Goal: Task Accomplishment & Management: Manage account settings

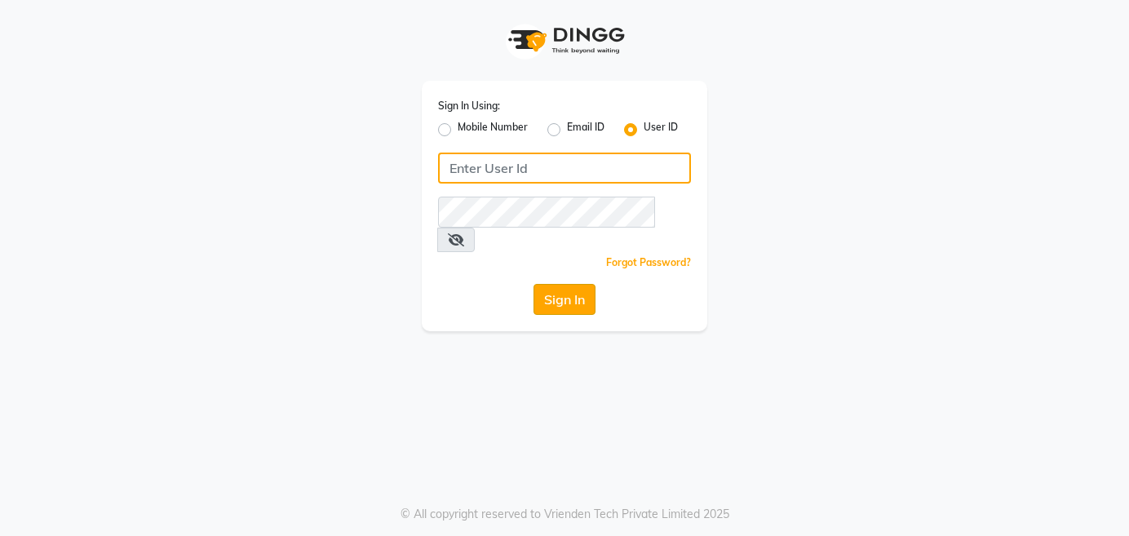
type input "9137134181"
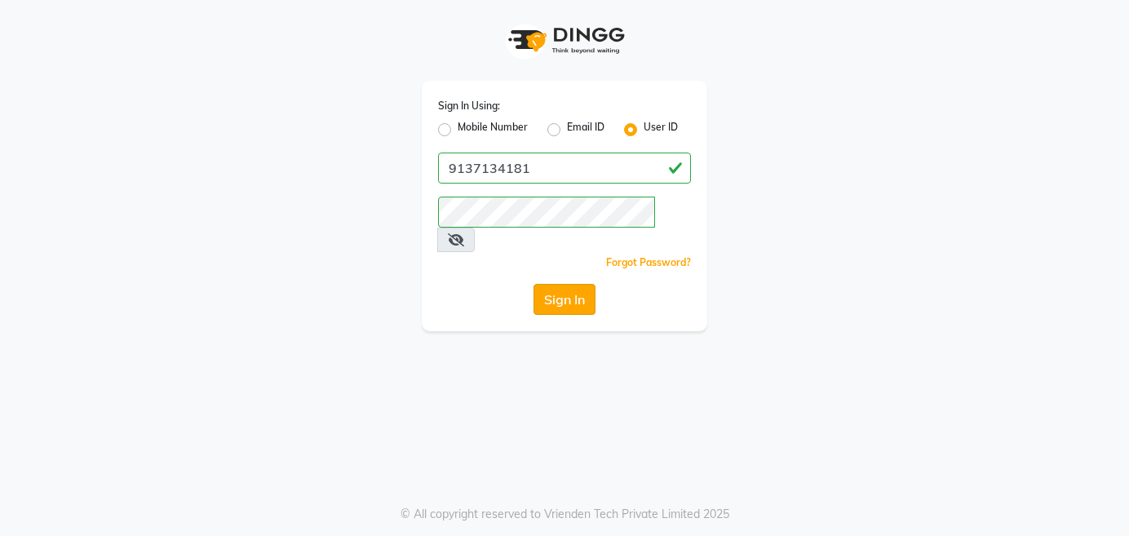
click at [560, 284] on button "Sign In" at bounding box center [565, 299] width 62 height 31
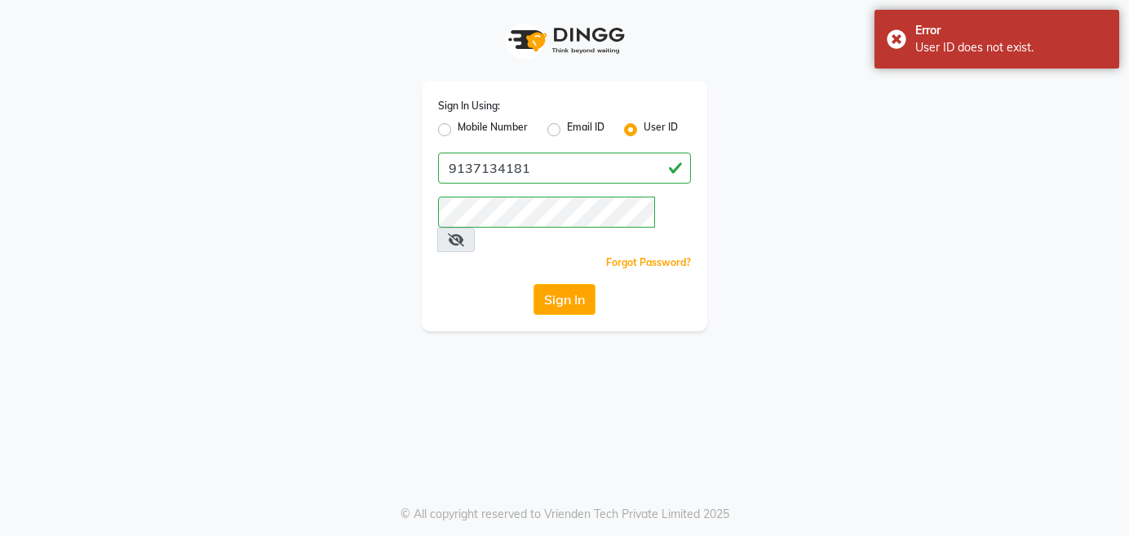
click at [166, 175] on div "Sign In Using: Mobile Number Email ID User ID 9137134181 Remember me Forgot Pas…" at bounding box center [565, 165] width 930 height 331
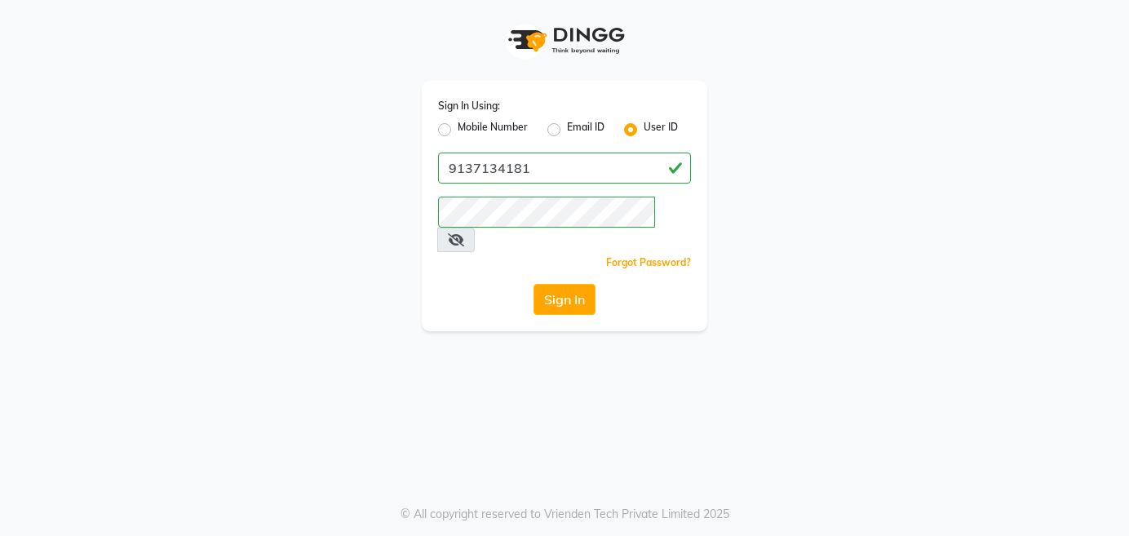
click at [292, 188] on div "Sign In Using: Mobile Number Email ID User ID 9137134181 Remember me Forgot Pas…" at bounding box center [565, 165] width 930 height 331
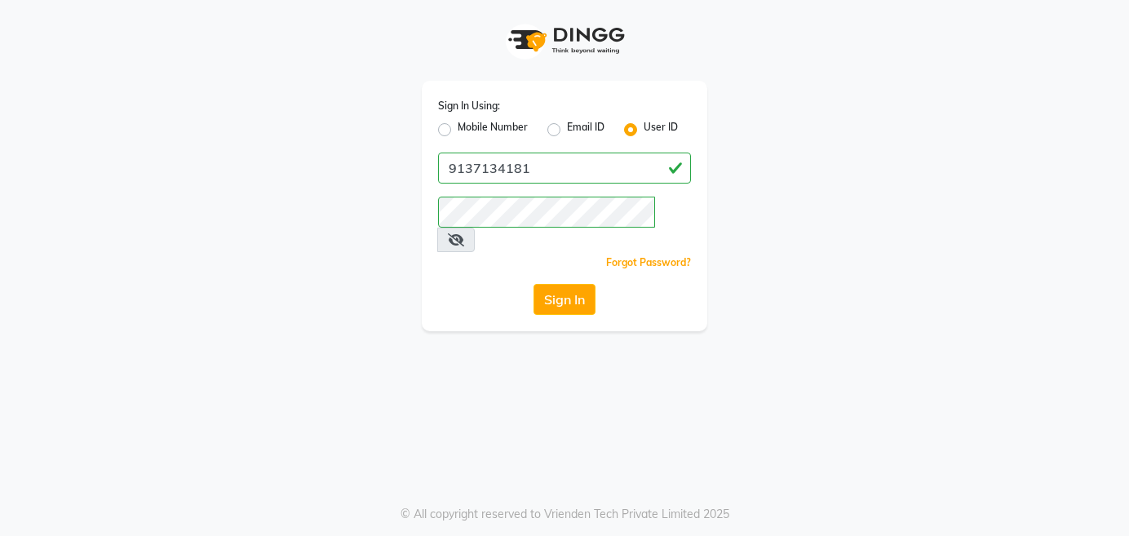
click at [292, 188] on div "Sign In Using: Mobile Number Email ID User ID 9137134181 Remember me Forgot Pas…" at bounding box center [565, 165] width 930 height 331
click at [572, 284] on button "Sign In" at bounding box center [565, 299] width 62 height 31
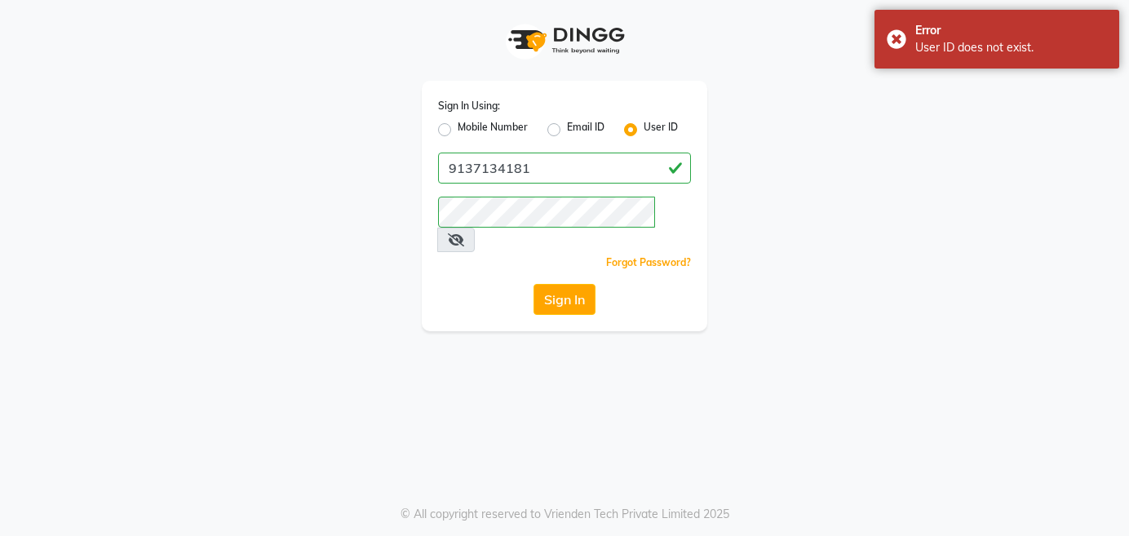
click at [458, 126] on label "Mobile Number" at bounding box center [493, 130] width 70 height 20
click at [458, 126] on input "Mobile Number" at bounding box center [463, 125] width 11 height 11
radio input "true"
radio input "false"
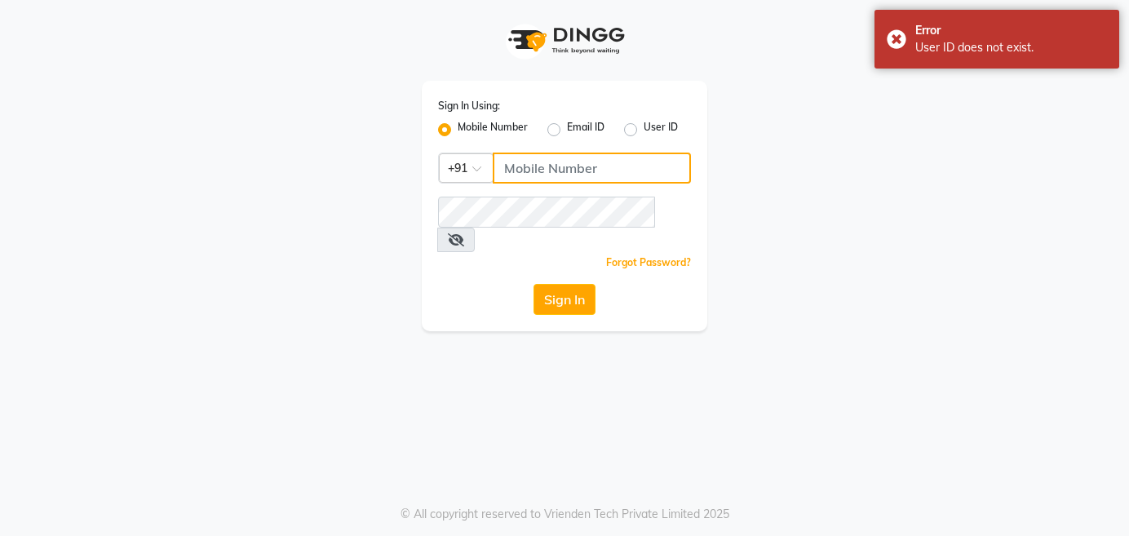
click at [594, 166] on input "Username" at bounding box center [592, 168] width 198 height 31
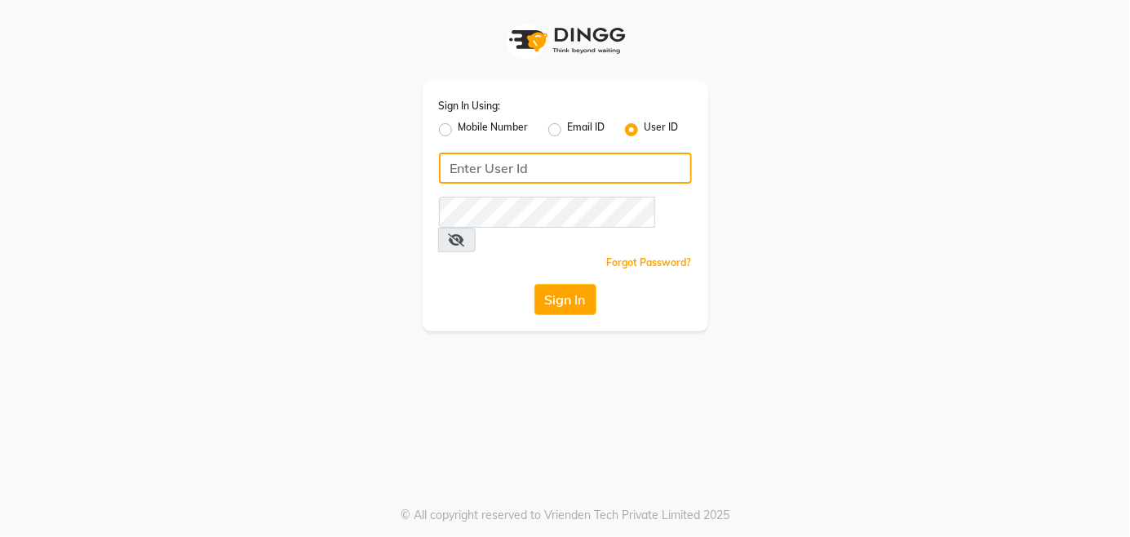
type input "9137134181"
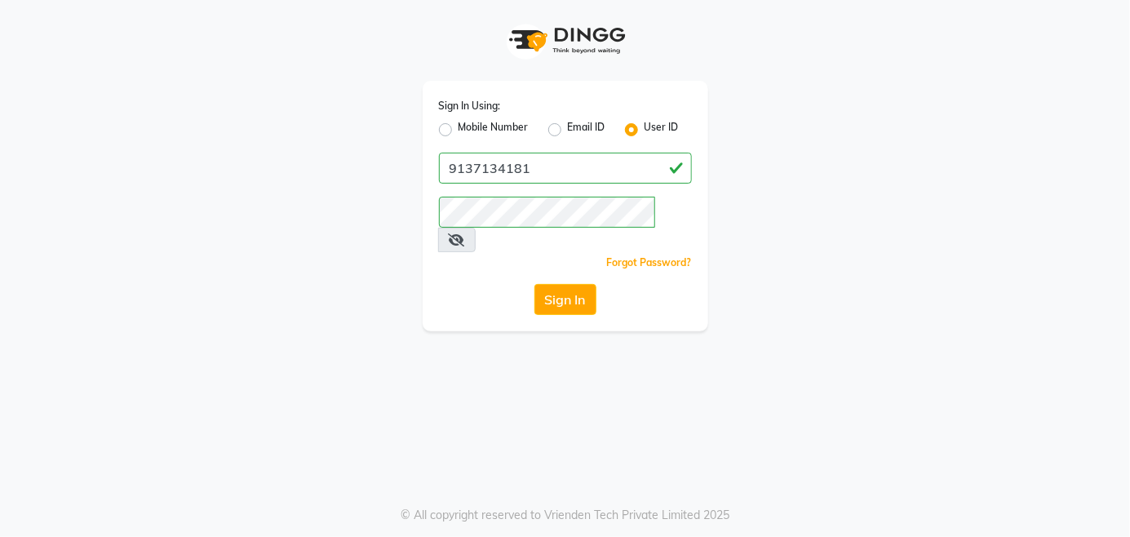
click at [452, 126] on div "Mobile Number" at bounding box center [484, 130] width 90 height 20
click at [458, 128] on label "Mobile Number" at bounding box center [493, 130] width 70 height 20
click at [458, 128] on input "Mobile Number" at bounding box center [463, 125] width 11 height 11
radio input "true"
radio input "false"
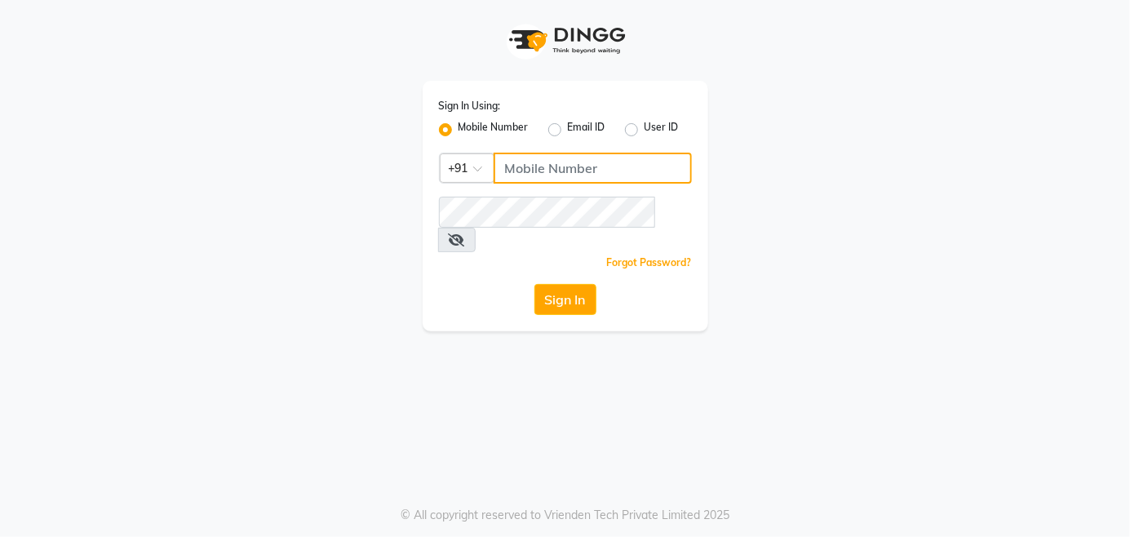
click at [513, 175] on input "Username" at bounding box center [593, 168] width 198 height 31
type input "9137134181"
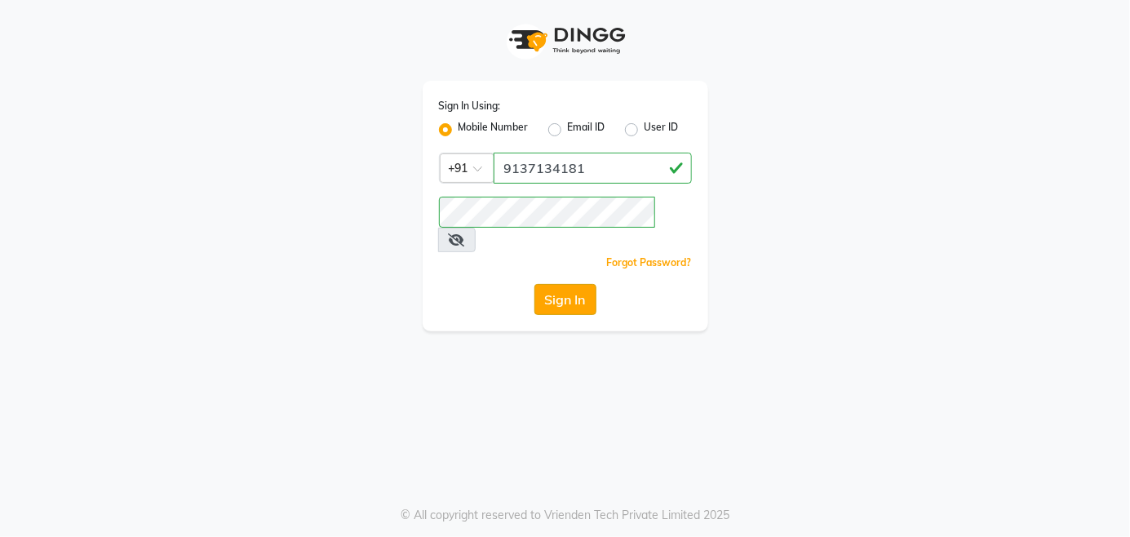
click at [553, 284] on button "Sign In" at bounding box center [565, 299] width 62 height 31
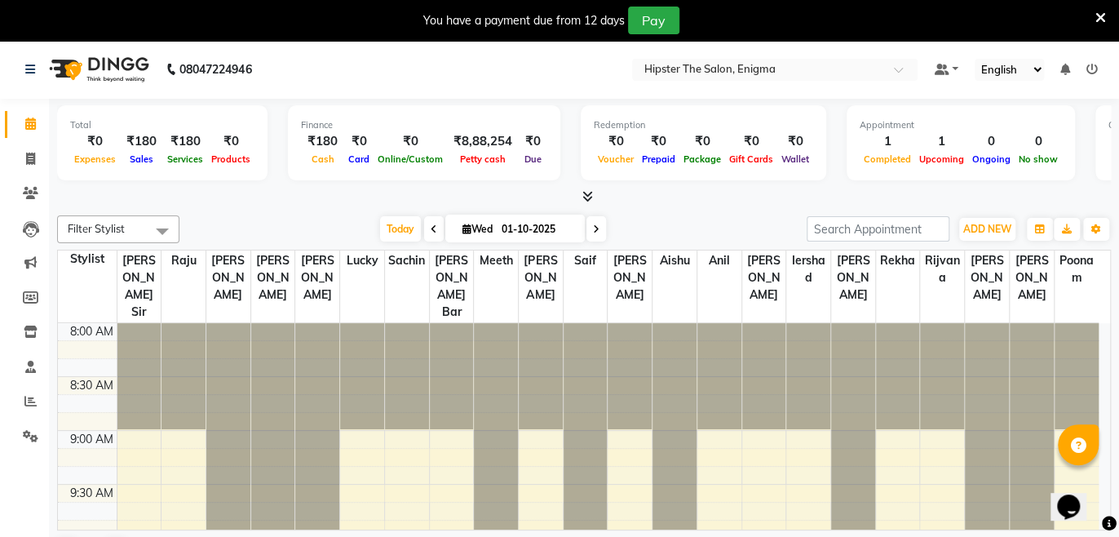
click at [522, 141] on div "₹0" at bounding box center [533, 141] width 29 height 19
drag, startPoint x: 813, startPoint y: 45, endPoint x: 551, endPoint y: 109, distance: 270.3
drag, startPoint x: 637, startPoint y: 193, endPoint x: 528, endPoint y: 87, distance: 152.3
click at [528, 87] on nav "08047224946 Select Location × Hipster The Salon, Enigma Default Panel My Panel …" at bounding box center [559, 69] width 1119 height 59
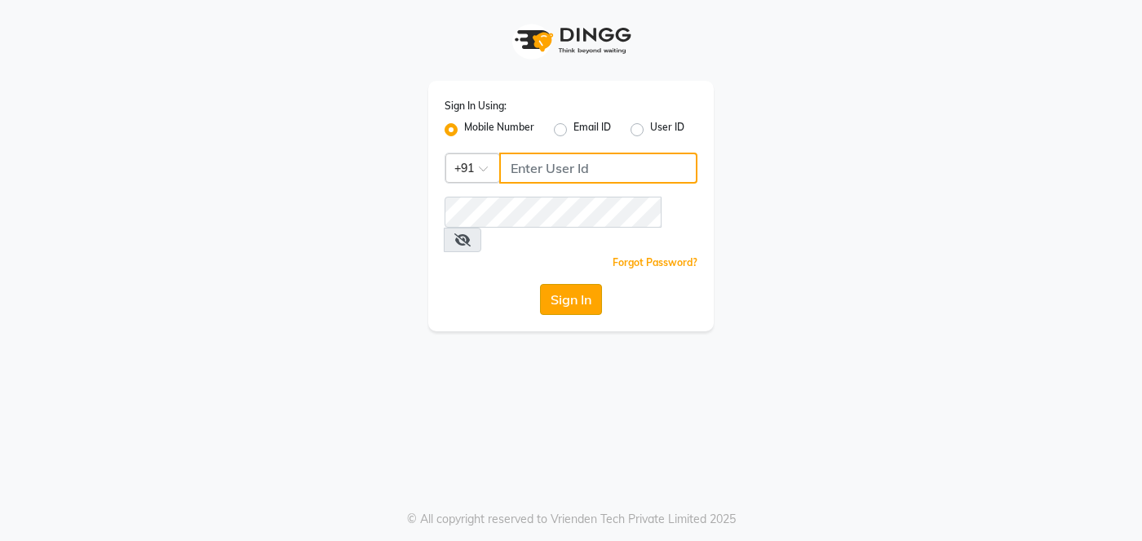
type input "9137134181"
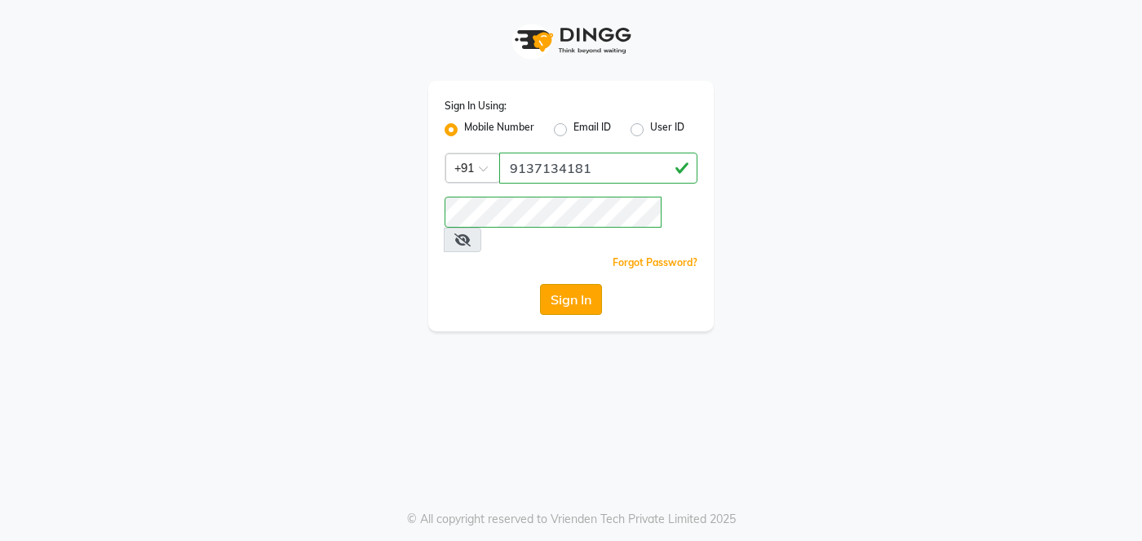
click at [577, 284] on button "Sign In" at bounding box center [571, 299] width 62 height 31
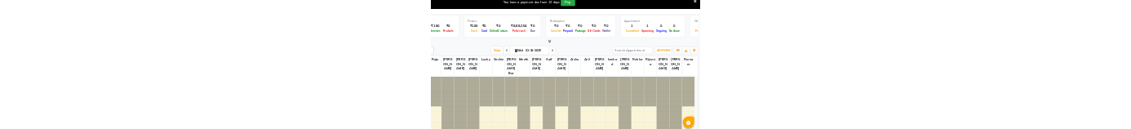
scroll to position [38, 0]
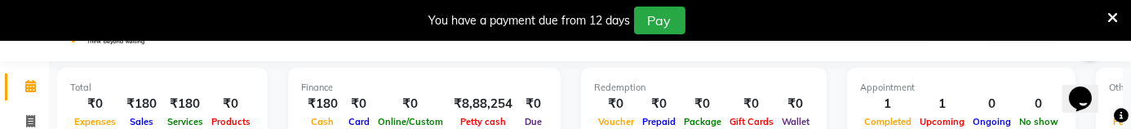
click at [311, 36] on div "You have a payment due from 12 days Pay" at bounding box center [565, 20] width 1131 height 41
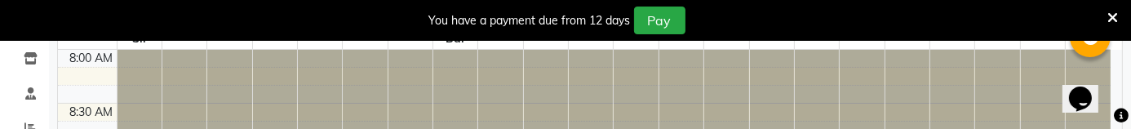
scroll to position [452, 0]
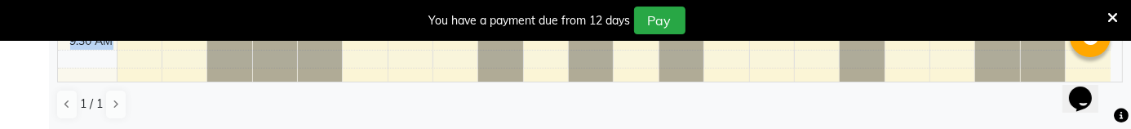
drag, startPoint x: 59, startPoint y: 117, endPoint x: 37, endPoint y: 139, distance: 30.6
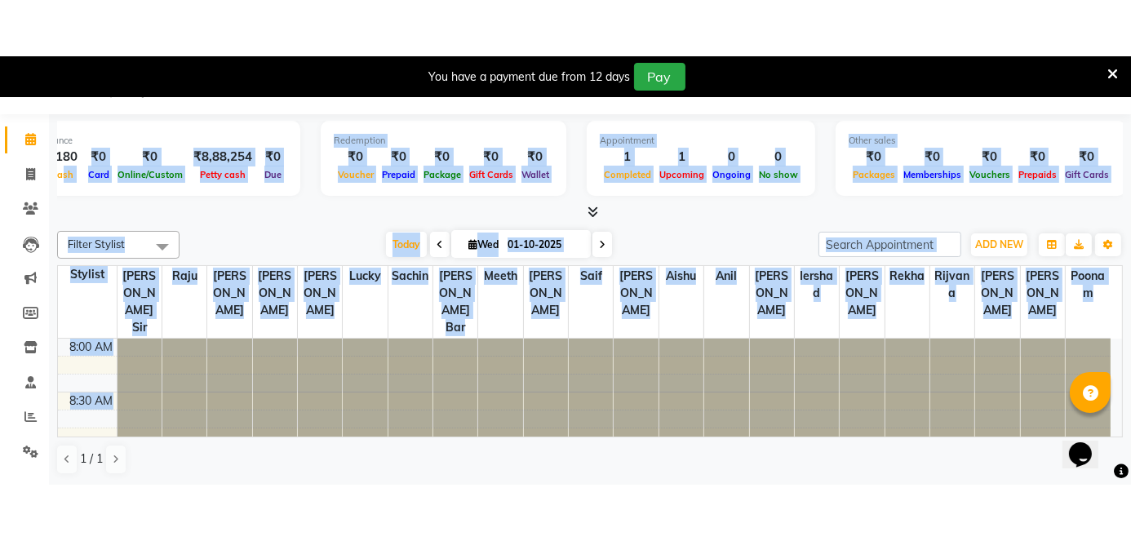
scroll to position [40, 0]
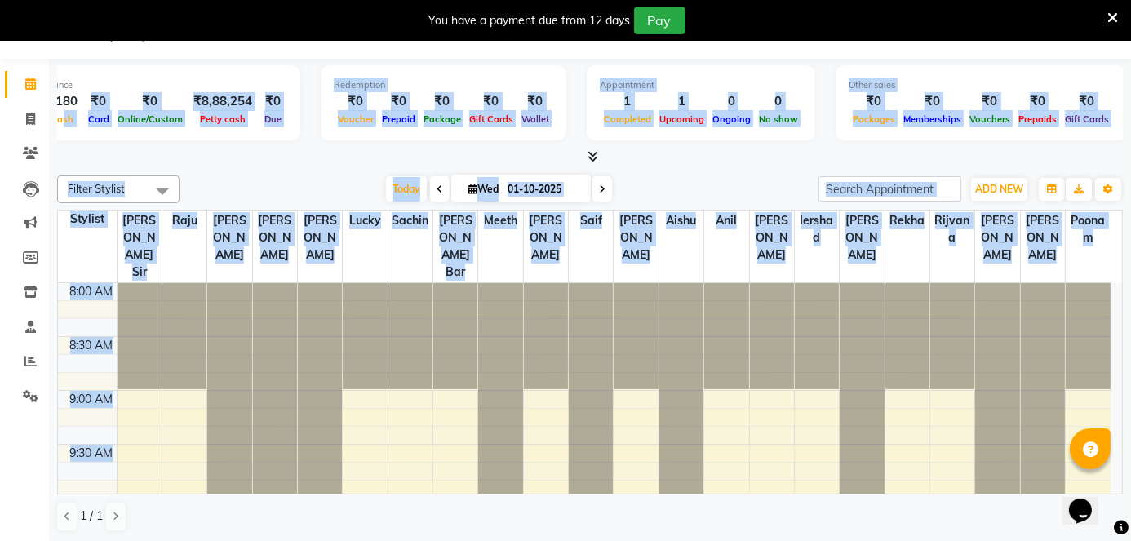
click at [649, 163] on div at bounding box center [589, 156] width 1065 height 17
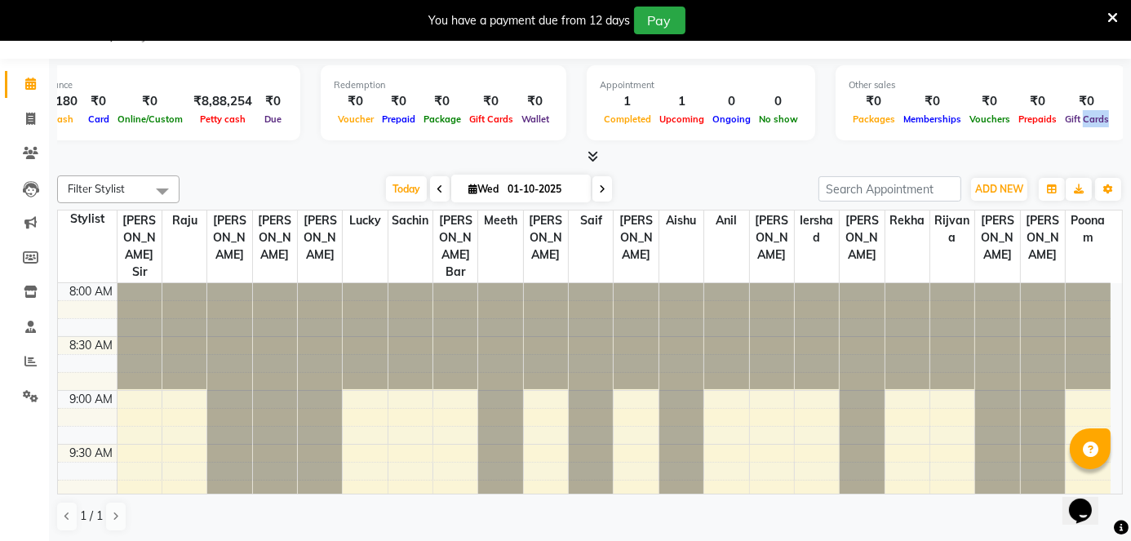
drag, startPoint x: 1060, startPoint y: 121, endPoint x: 762, endPoint y: 165, distance: 301.0
click at [762, 165] on div "Total ₹0 Expenses ₹180 Sales ₹180 Services ₹0 Products Finance ₹180 Cash ₹0 Car…" at bounding box center [590, 301] width 1082 height 484
click at [355, 63] on div "Total ₹0 Expenses ₹180 Sales ₹180 Services ₹0 Products Finance ₹180 Cash ₹0 Car…" at bounding box center [589, 112] width 1065 height 107
click at [676, 166] on div "Total ₹0 Expenses ₹180 Sales ₹180 Services ₹0 Products Finance ₹180 Cash ₹0 Car…" at bounding box center [590, 301] width 1082 height 484
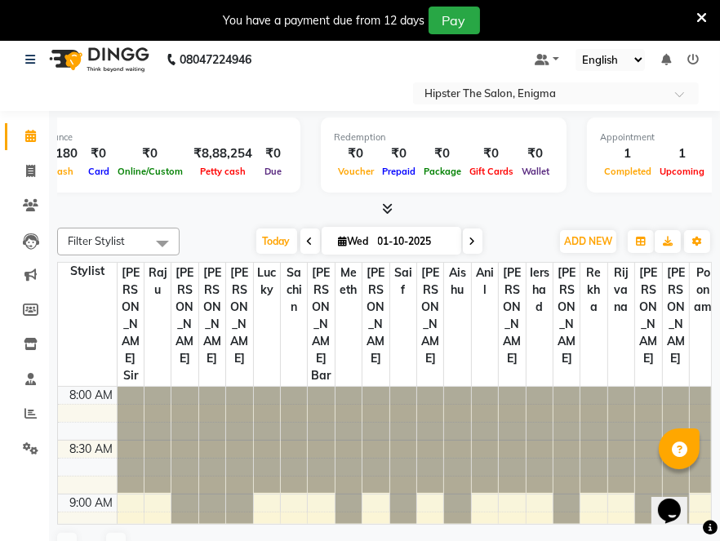
scroll to position [0, 0]
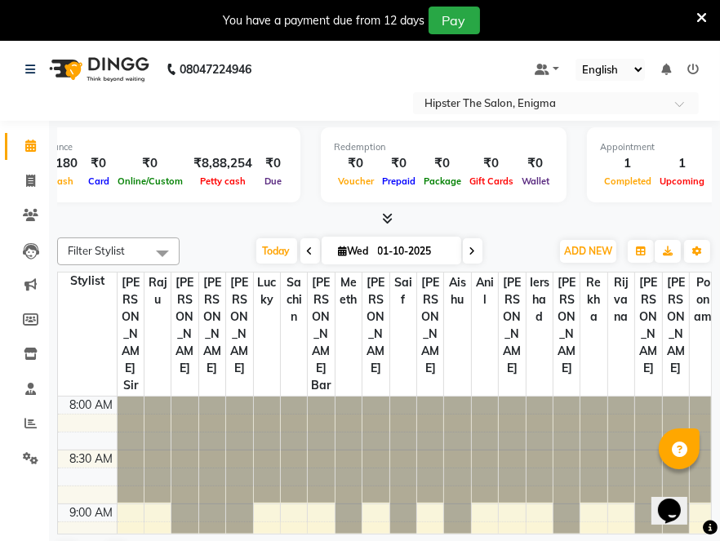
click at [657, 194] on div "Appointment 1 Completed 1 Upcoming 0 Ongoing 0 No show" at bounding box center [701, 164] width 228 height 75
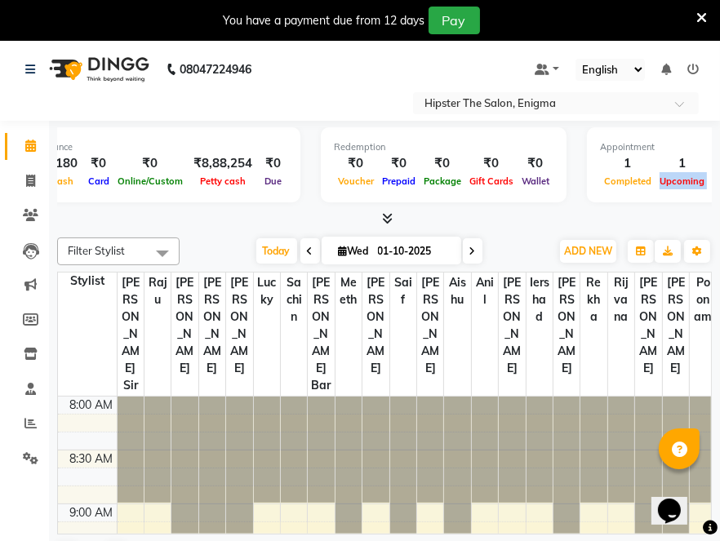
click at [657, 194] on div "Appointment 1 Completed 1 Upcoming 0 Ongoing 0 No show" at bounding box center [701, 164] width 228 height 75
click at [391, 264] on div "Filter Stylist Select All Bhavin sir Raju priti pritesh vaibhav Lucky sachin ro…" at bounding box center [384, 251] width 654 height 28
click at [706, 17] on icon at bounding box center [701, 18] width 11 height 15
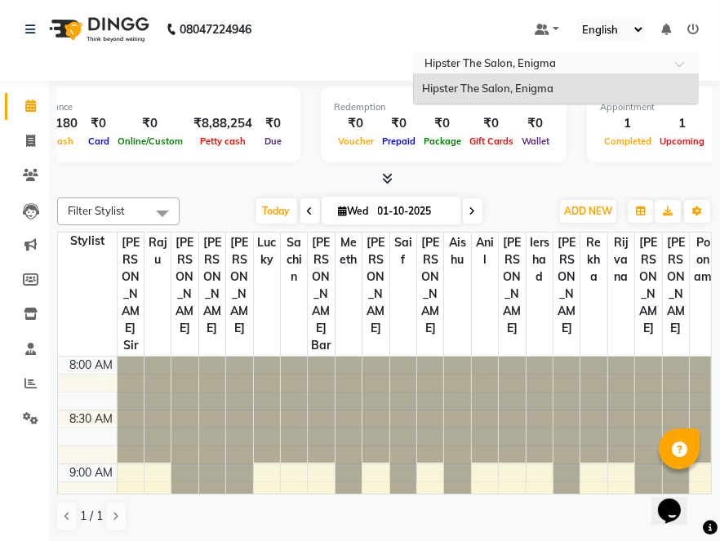
drag, startPoint x: 713, startPoint y: 539, endPoint x: 606, endPoint y: 68, distance: 483.5
click at [606, 68] on input "text" at bounding box center [539, 64] width 237 height 16
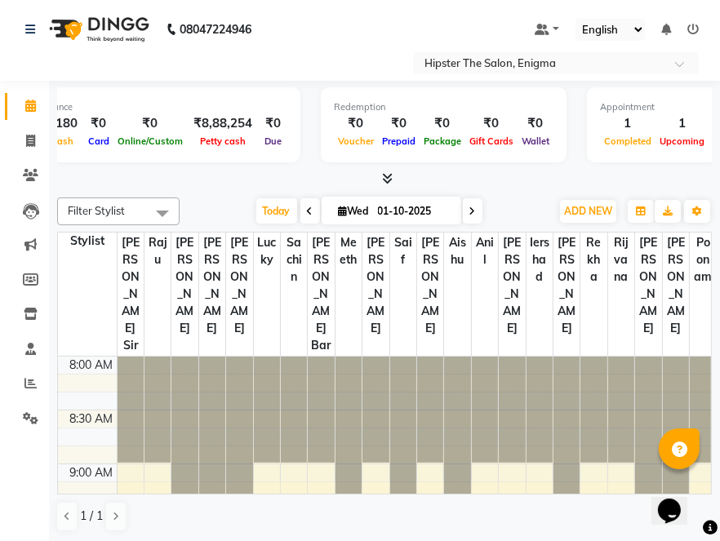
click at [503, 197] on div "Filter Stylist Select All Bhavin sir Raju priti pritesh vaibhav Lucky sachin ro…" at bounding box center [384, 211] width 654 height 28
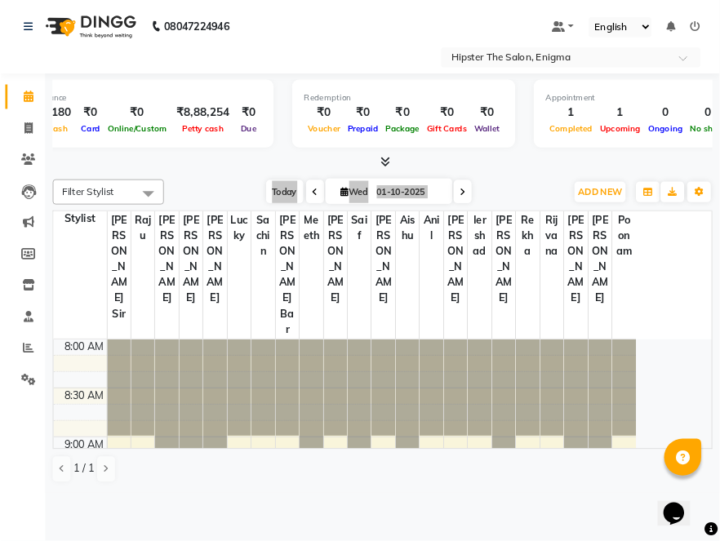
scroll to position [0, 260]
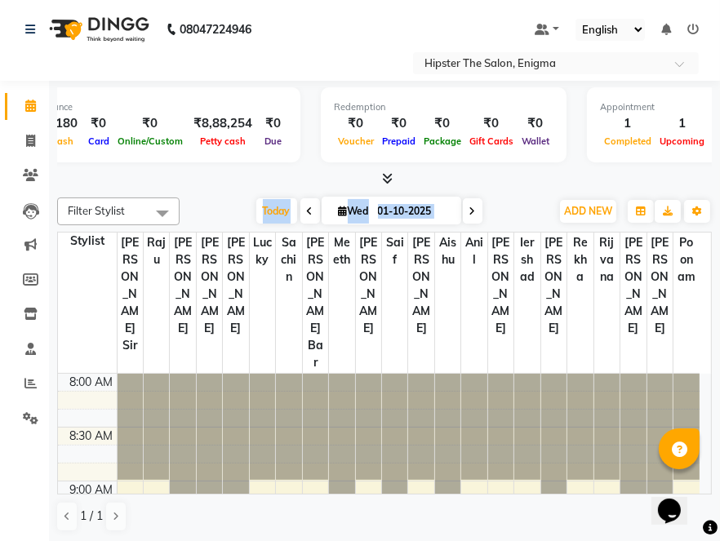
click at [631, 189] on div "Total ₹0 Expenses ₹180 Sales ₹180 Services ₹0 Products Finance ₹180 Cash ₹0 Car…" at bounding box center [384, 312] width 671 height 462
drag, startPoint x: 713, startPoint y: 98, endPoint x: 628, endPoint y: 168, distance: 110.1
click at [628, 168] on div "Total ₹0 Expenses ₹180 Sales ₹180 Services ₹0 Products Finance ₹180 Cash ₹0 Car…" at bounding box center [384, 134] width 654 height 107
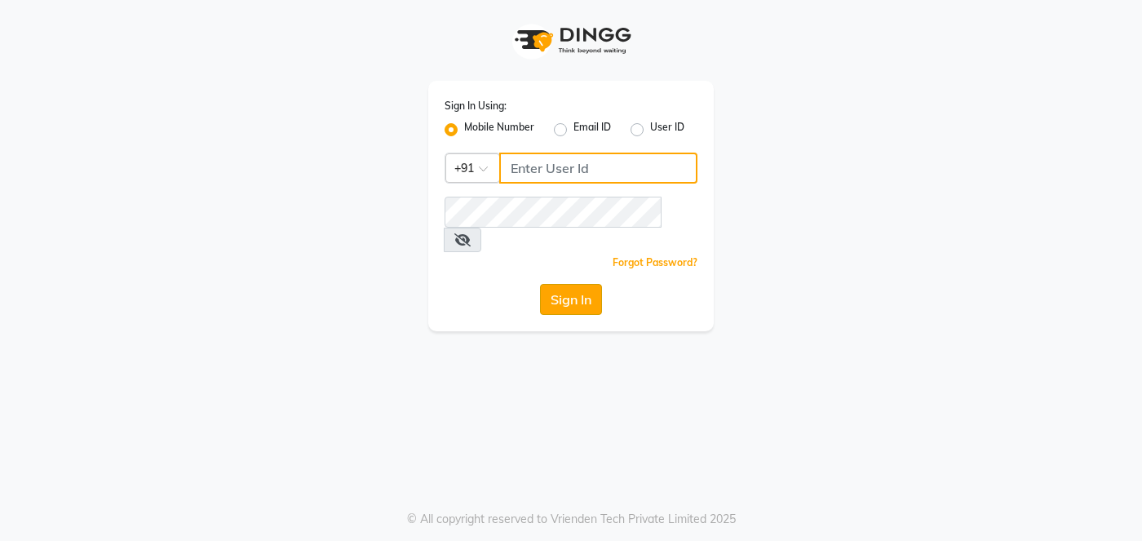
type input "9137134181"
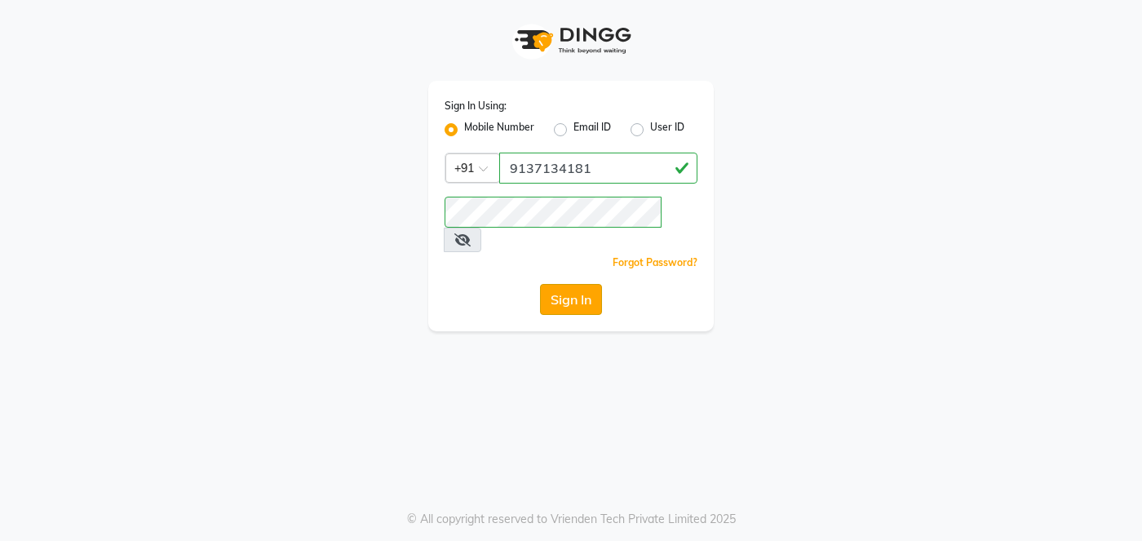
click at [578, 284] on button "Sign In" at bounding box center [571, 299] width 62 height 31
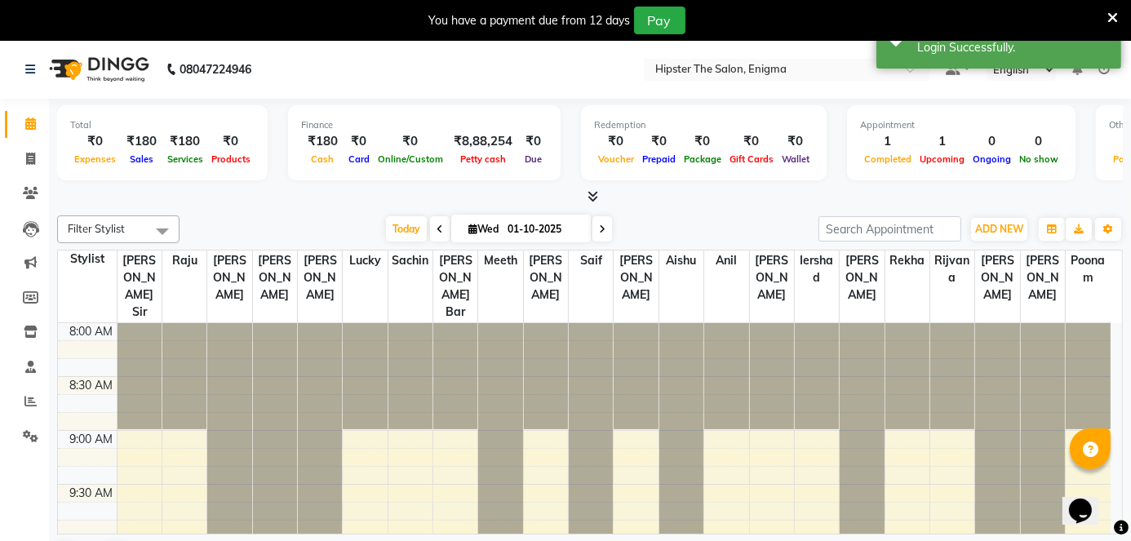
click at [772, 218] on div "Today Wed 01-10-2025" at bounding box center [499, 229] width 622 height 24
drag, startPoint x: 772, startPoint y: 218, endPoint x: 726, endPoint y: 218, distance: 45.7
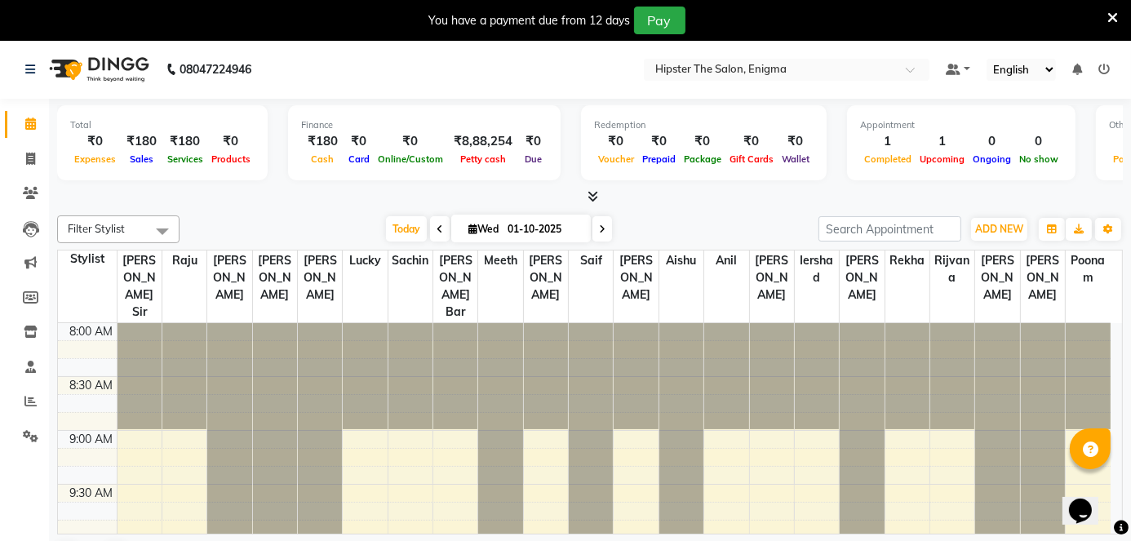
drag, startPoint x: 726, startPoint y: 218, endPoint x: 670, endPoint y: 224, distance: 56.7
click at [670, 224] on div "Today Wed 01-10-2025" at bounding box center [499, 229] width 622 height 24
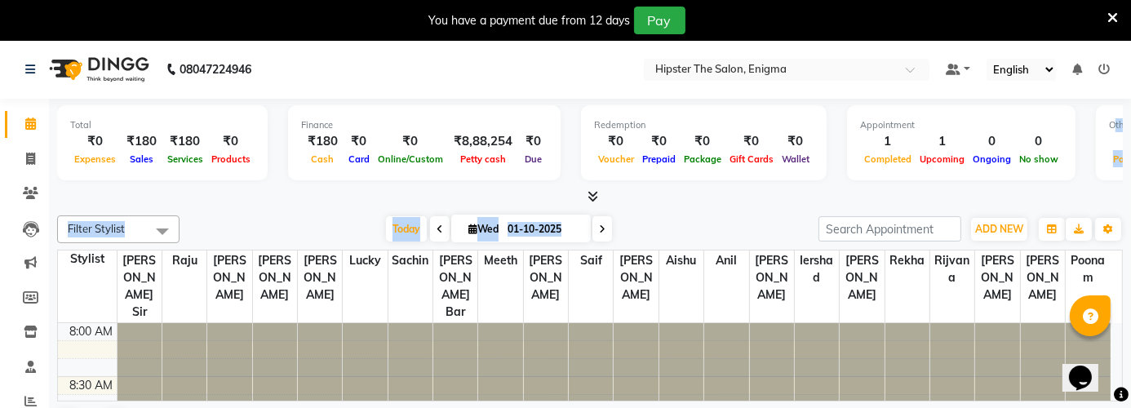
drag, startPoint x: 1061, startPoint y: 135, endPoint x: 742, endPoint y: 215, distance: 328.7
click at [742, 215] on div "Total ₹0 Expenses ₹180 Sales ₹180 Services ₹0 Products Finance ₹180 Cash ₹0 Car…" at bounding box center [590, 274] width 1082 height 351
click at [742, 215] on div "Filter Stylist Select All Bhavin sir Raju priti pritesh vaibhav Lucky sachin ro…" at bounding box center [589, 229] width 1065 height 28
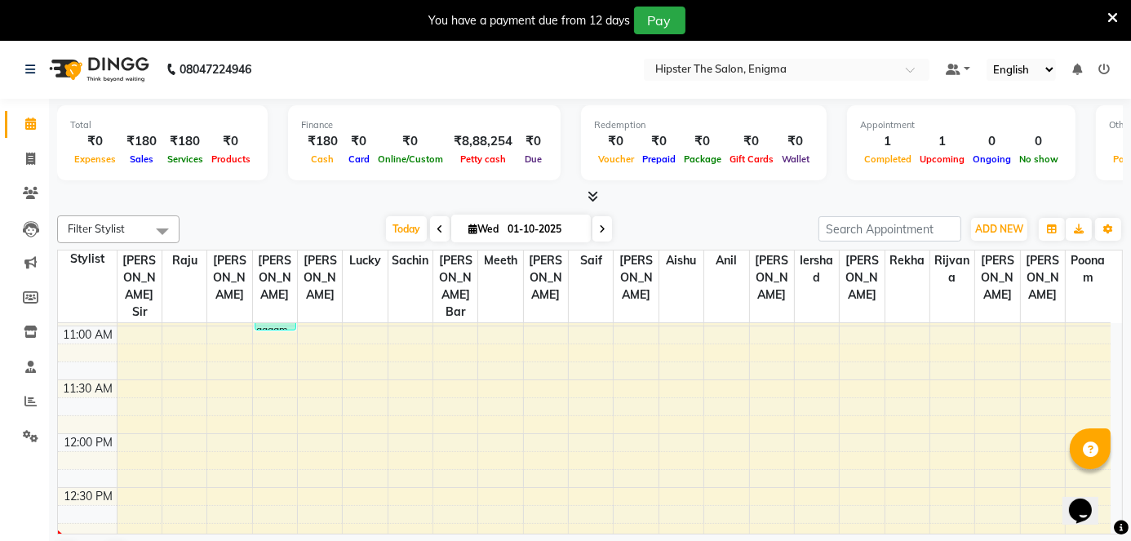
scroll to position [321, 0]
drag, startPoint x: 1061, startPoint y: 164, endPoint x: 1061, endPoint y: 120, distance: 44.1
click at [1061, 120] on div "Total ₹0 Expenses ₹180 Sales ₹180 Services ₹0 Products Finance ₹180 Cash ₹0 Car…" at bounding box center [589, 145] width 1065 height 80
drag, startPoint x: 1061, startPoint y: 179, endPoint x: 875, endPoint y: 195, distance: 186.7
click at [875, 195] on div "Total ₹0 Expenses ₹180 Sales ₹180 Services ₹0 Products Finance ₹180 Cash ₹0 Car…" at bounding box center [589, 152] width 1065 height 107
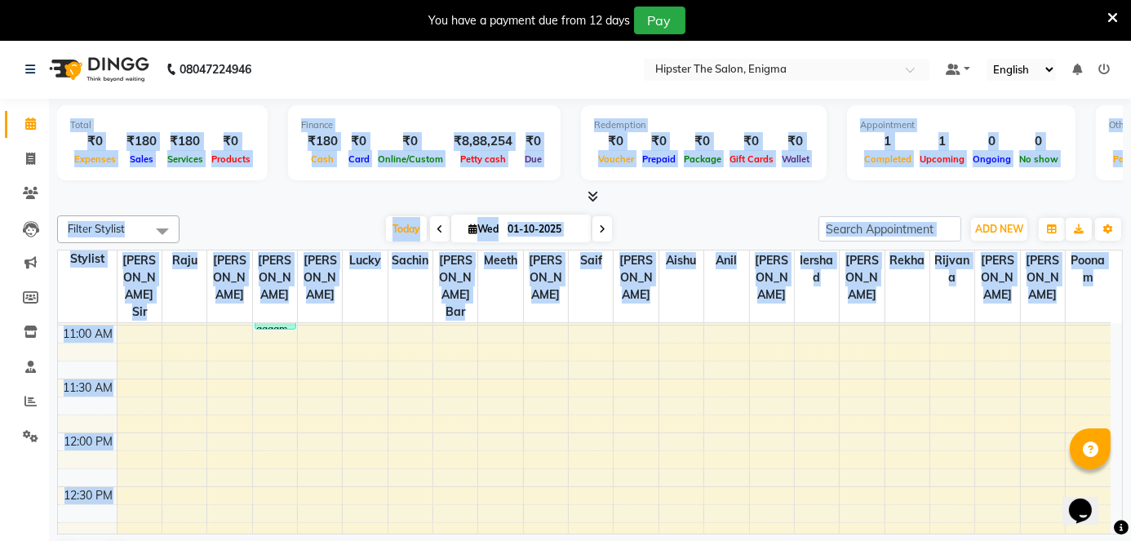
click at [0, 476] on app-home "08047224946 Select Location × Hipster The Salon, Enigma Default Panel My Panel …" at bounding box center [565, 311] width 1131 height 543
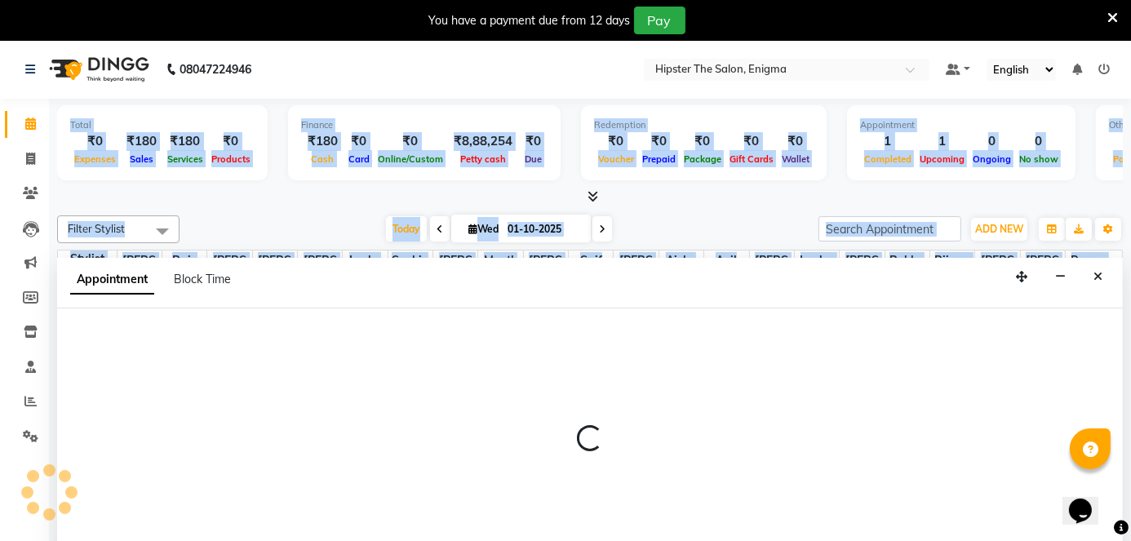
scroll to position [40, 0]
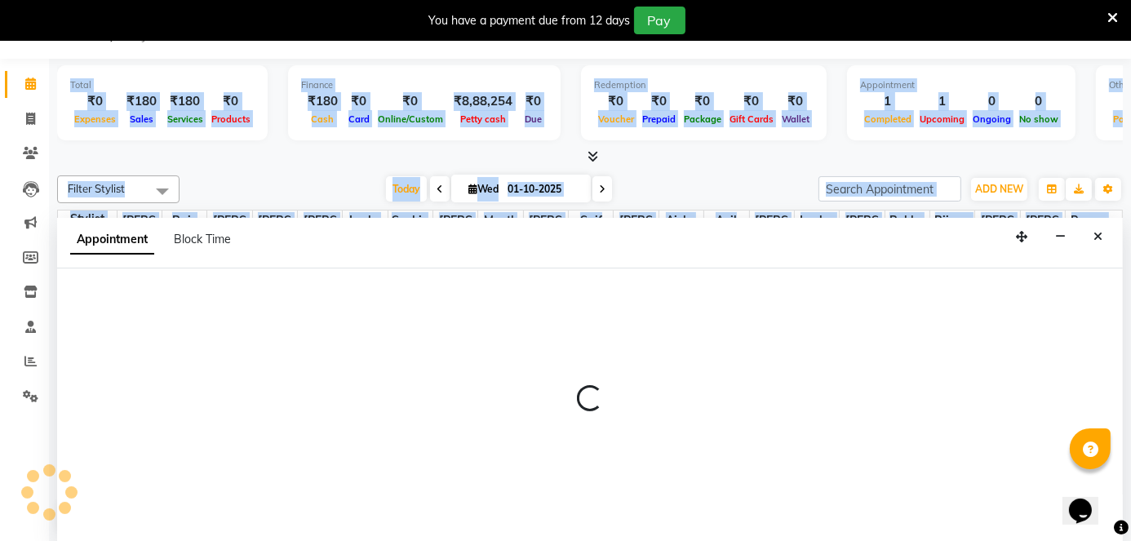
select select "85574"
select select "tentative"
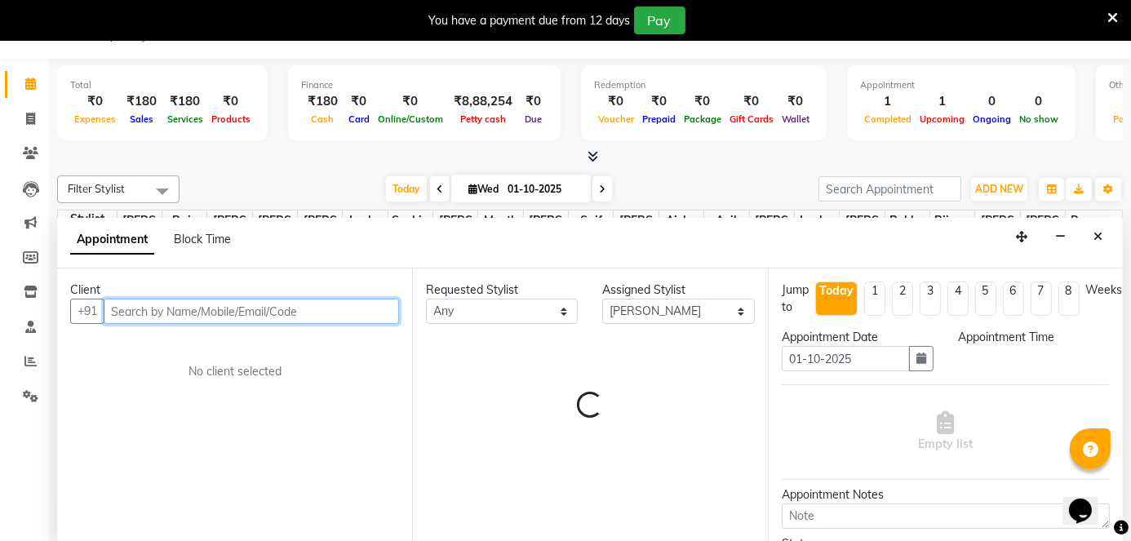
select select "705"
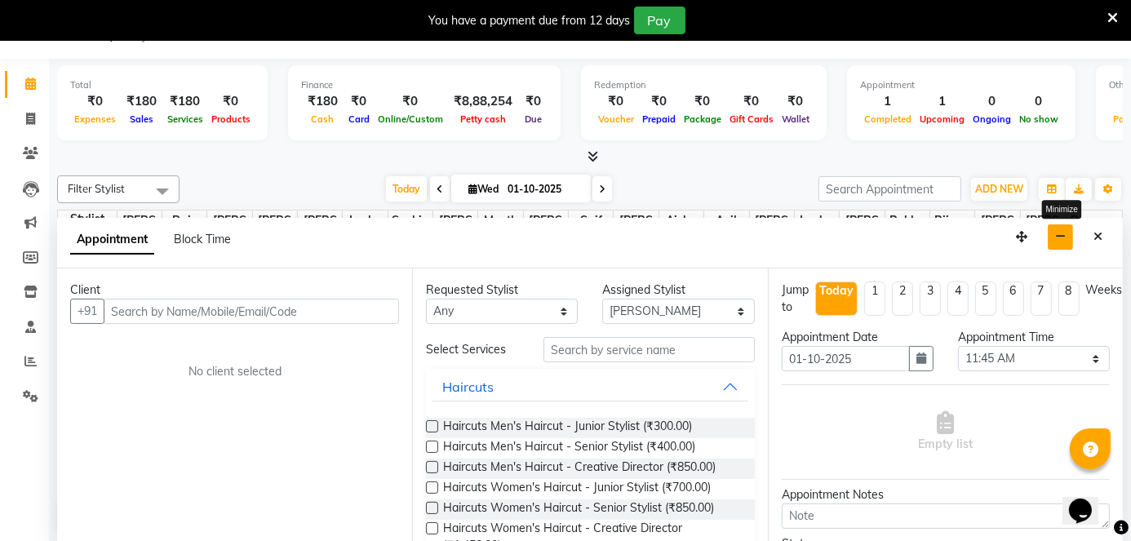
click at [1061, 235] on icon "button" at bounding box center [1060, 236] width 11 height 11
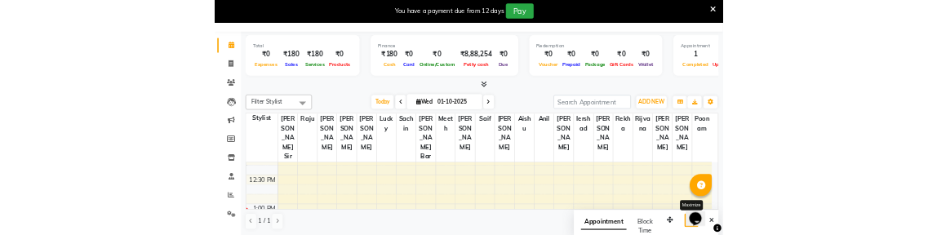
scroll to position [599, 0]
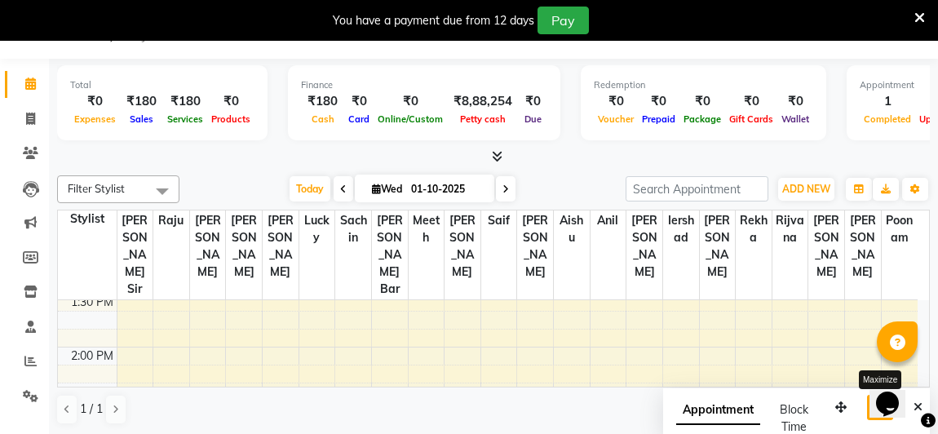
drag, startPoint x: 936, startPoint y: 0, endPoint x: 600, endPoint y: 151, distance: 368.4
click at [600, 151] on div at bounding box center [493, 156] width 873 height 17
click at [916, 184] on icon "button" at bounding box center [915, 189] width 10 height 10
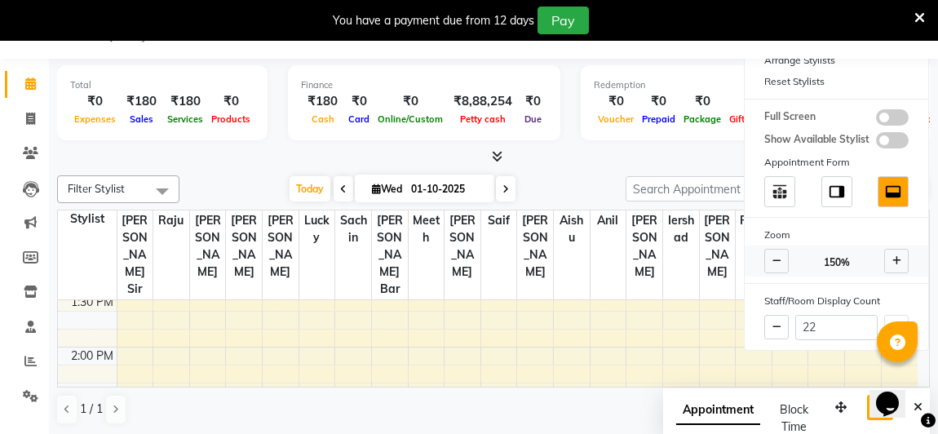
click at [774, 261] on icon at bounding box center [777, 261] width 9 height 10
click at [897, 252] on span at bounding box center [896, 261] width 24 height 24
click at [590, 153] on div at bounding box center [493, 156] width 873 height 17
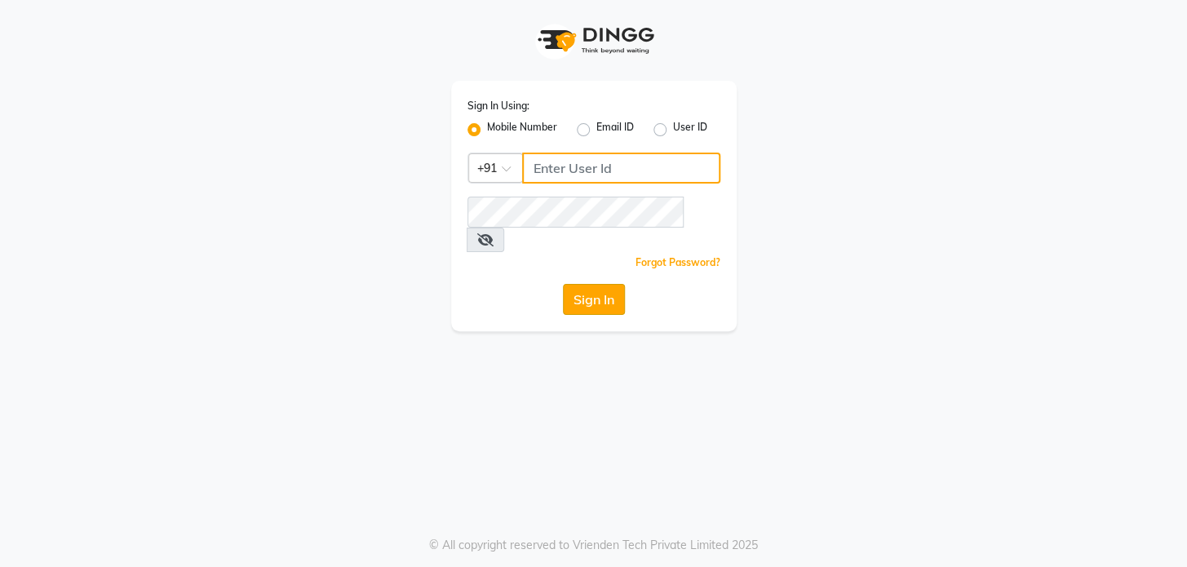
type input "9137134181"
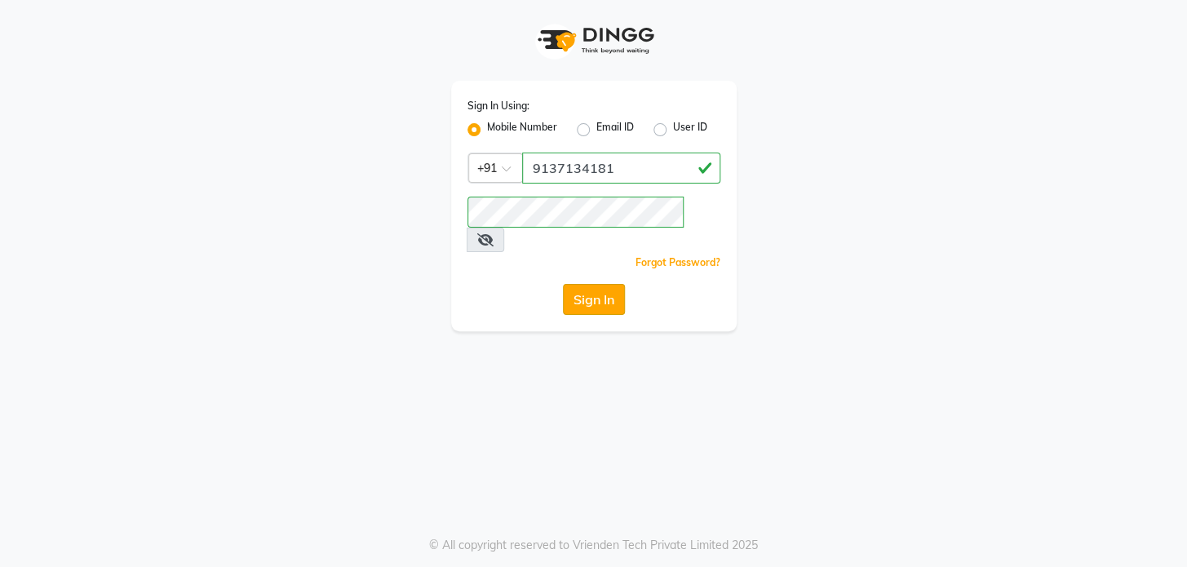
click at [577, 284] on button "Sign In" at bounding box center [594, 299] width 62 height 31
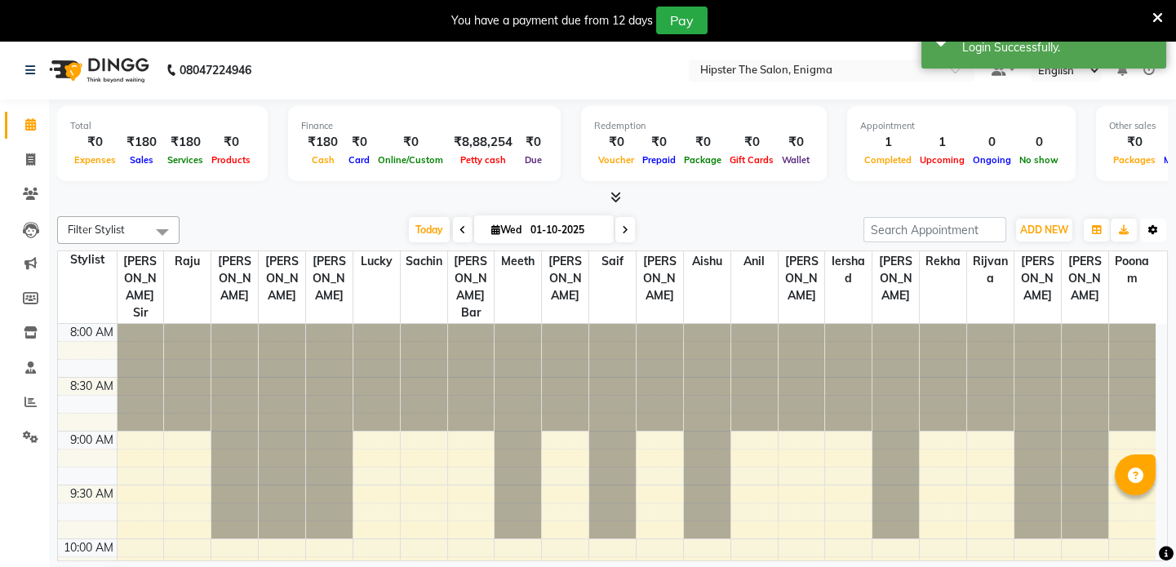
click at [1150, 227] on icon "button" at bounding box center [1153, 230] width 10 height 10
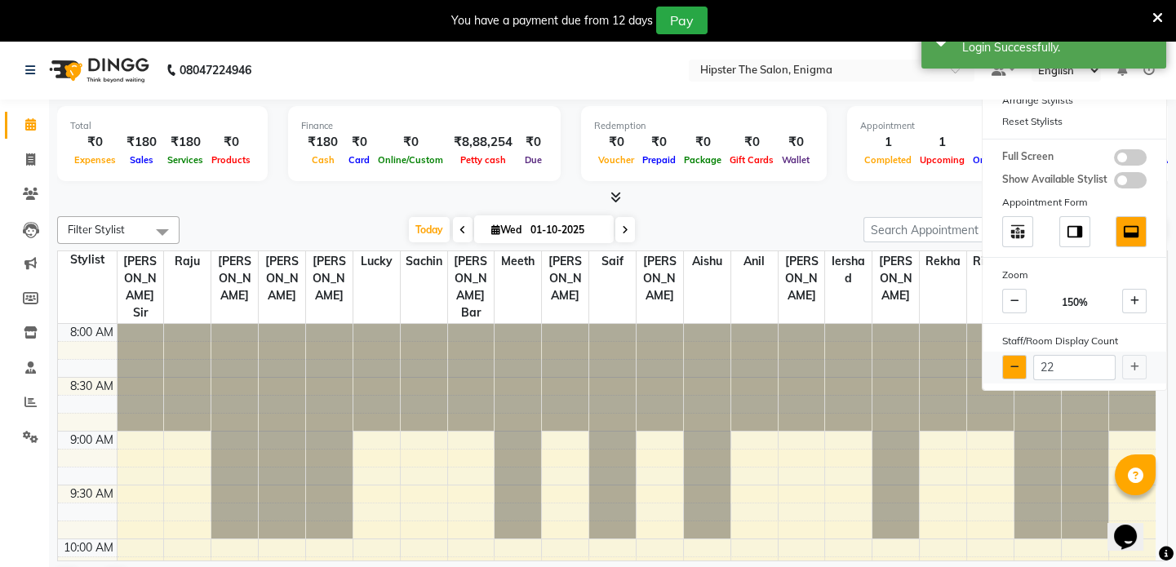
click at [1017, 358] on button at bounding box center [1014, 367] width 24 height 24
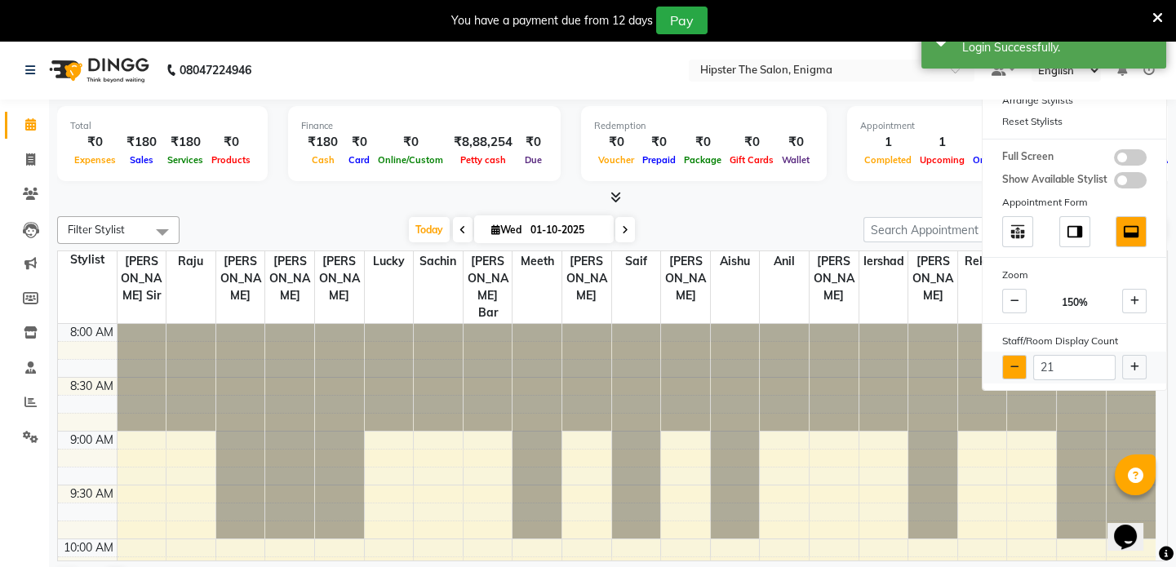
click at [1017, 358] on button at bounding box center [1014, 367] width 24 height 24
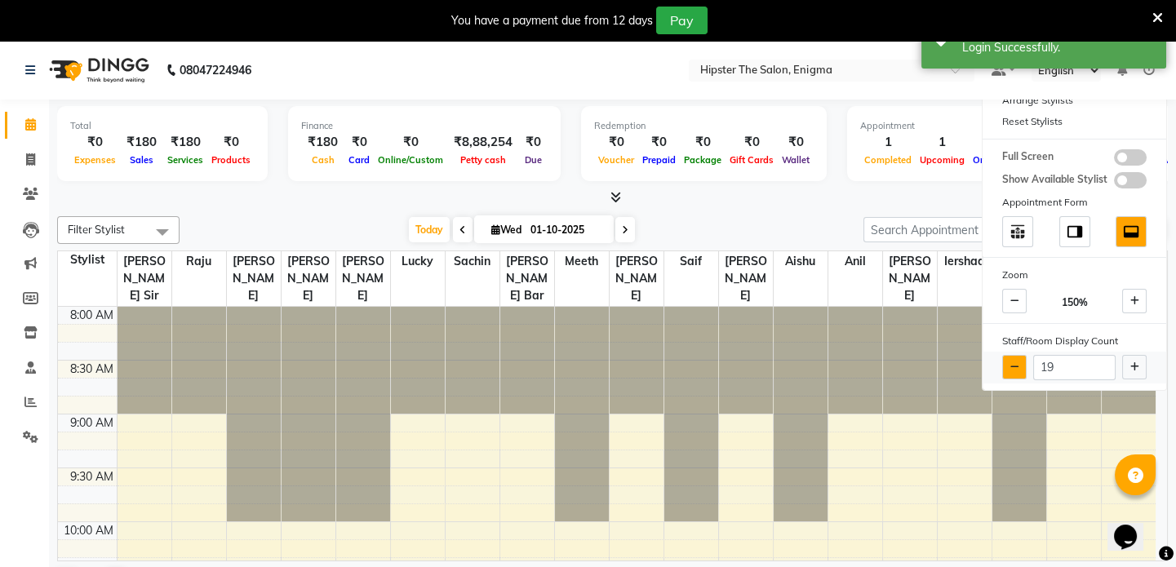
click at [1017, 358] on button at bounding box center [1014, 367] width 24 height 24
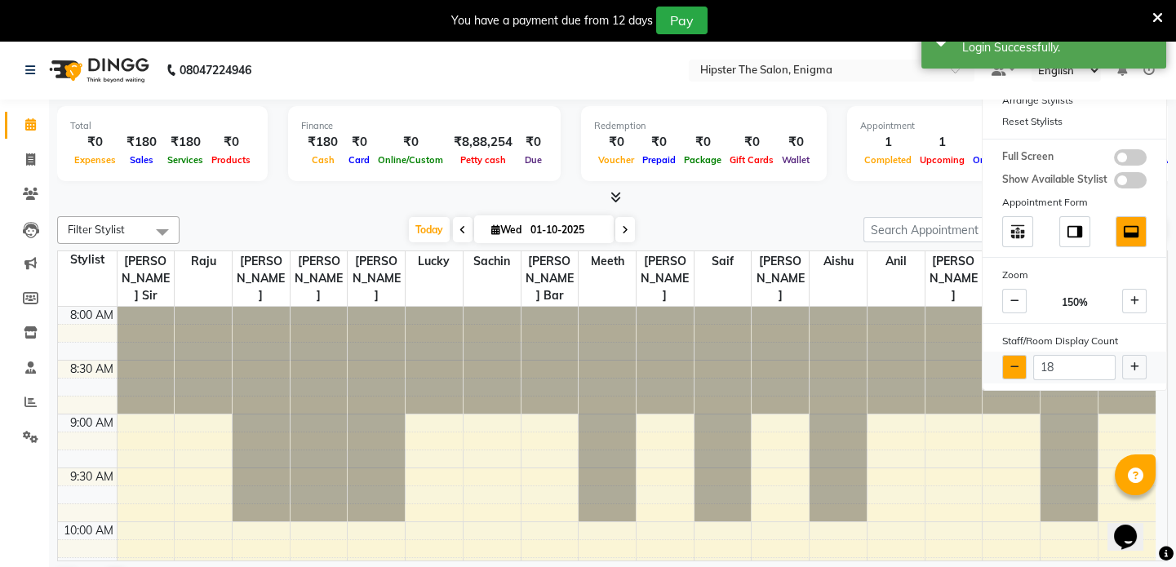
click at [1017, 358] on button at bounding box center [1014, 367] width 24 height 24
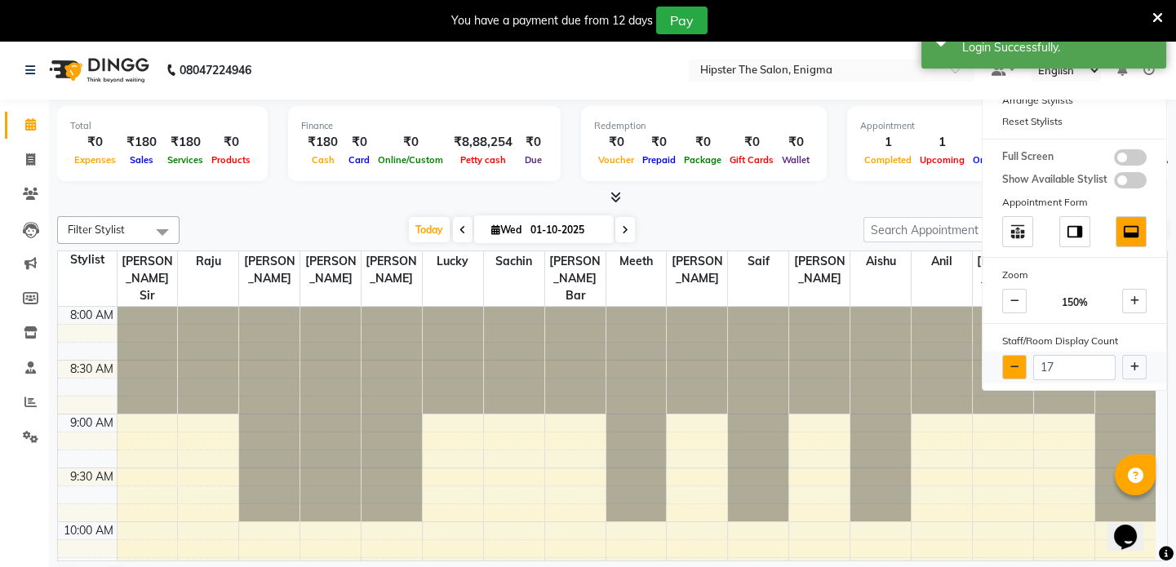
click at [1017, 358] on button at bounding box center [1014, 367] width 24 height 24
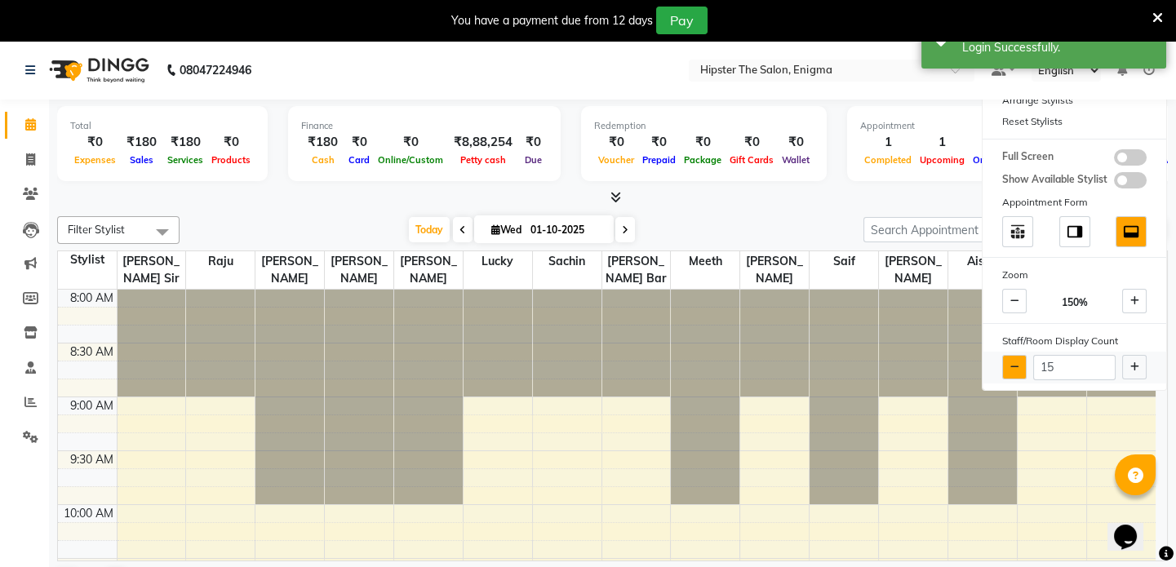
click at [1017, 358] on button at bounding box center [1014, 367] width 24 height 24
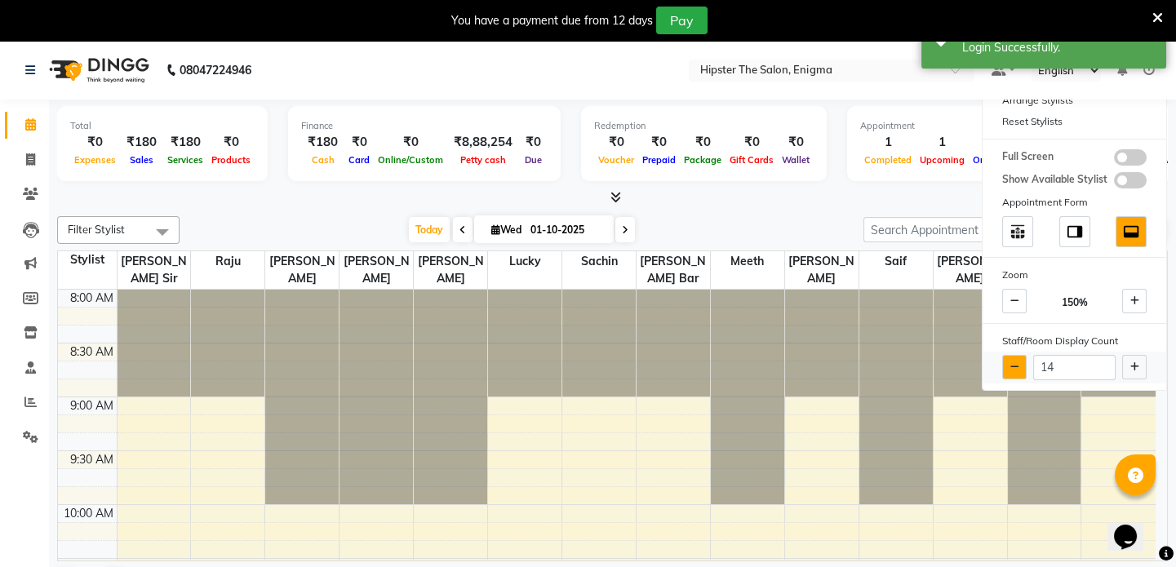
click at [1017, 358] on button at bounding box center [1014, 367] width 24 height 24
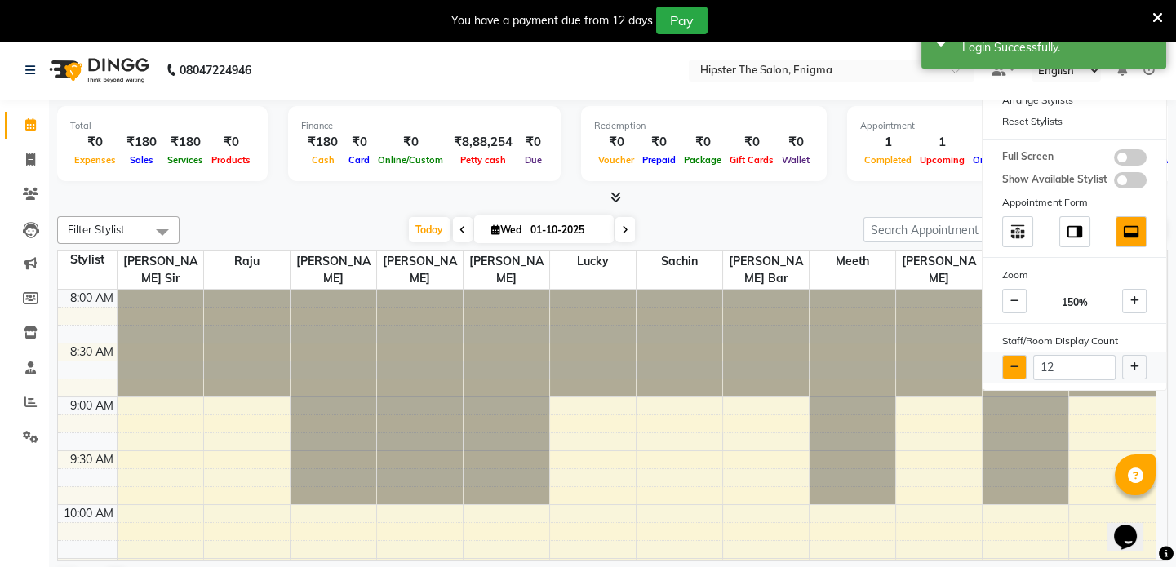
click at [1017, 358] on button at bounding box center [1014, 367] width 24 height 24
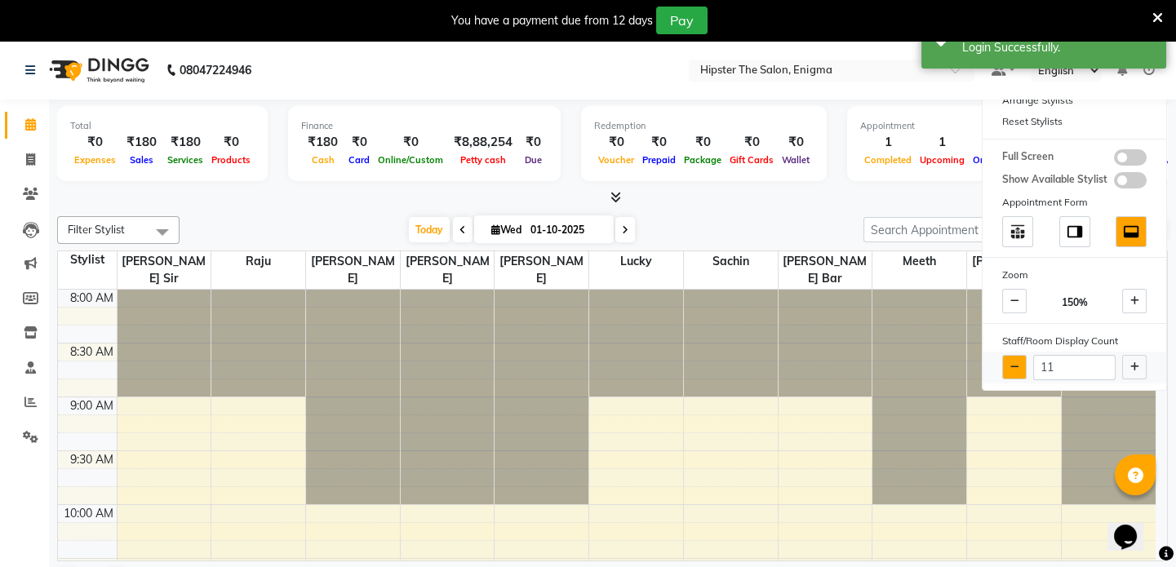
click at [1017, 358] on button at bounding box center [1014, 367] width 24 height 24
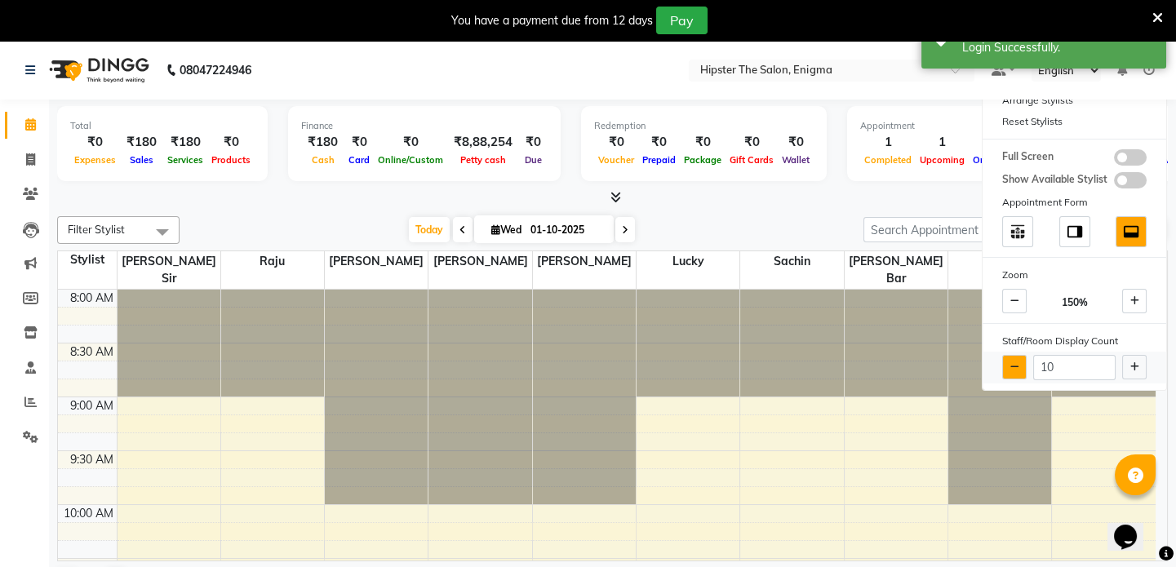
click at [1017, 358] on button at bounding box center [1014, 367] width 24 height 24
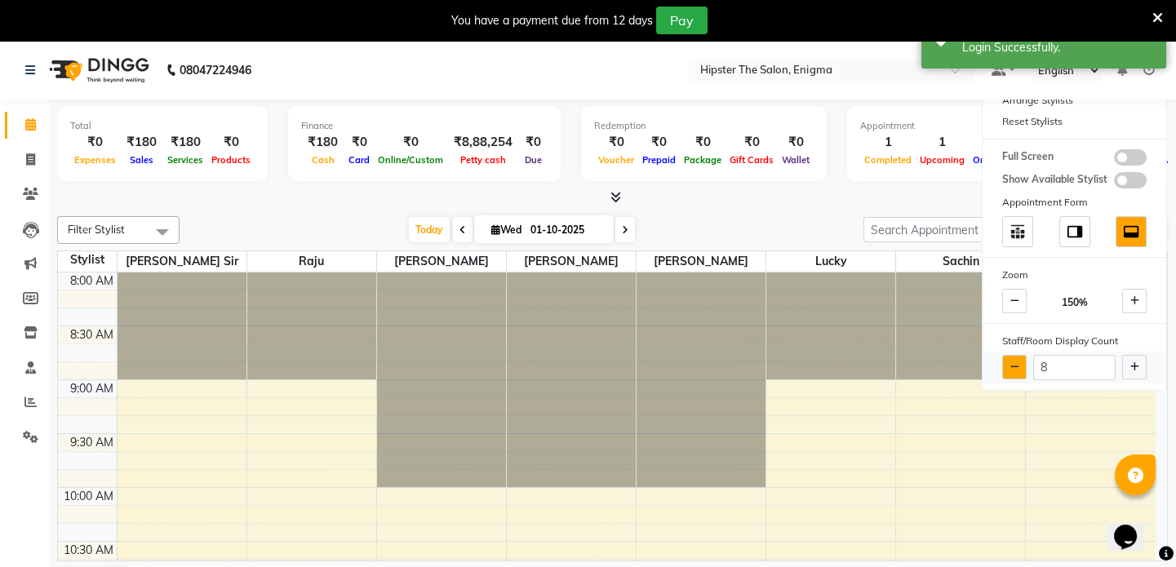
click at [1017, 358] on button at bounding box center [1014, 367] width 24 height 24
type input "7"
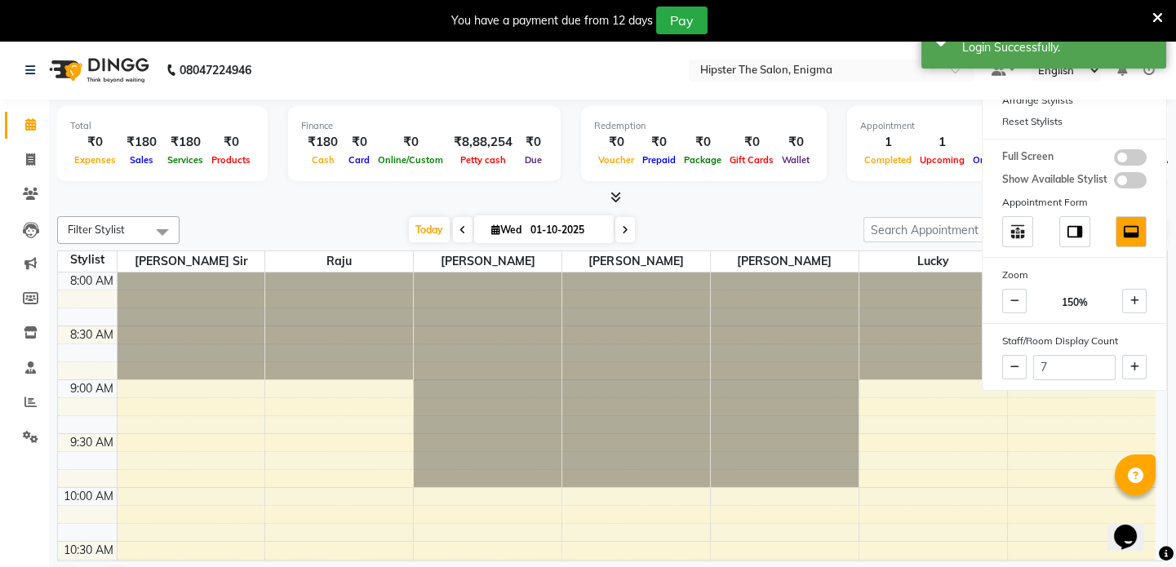
click at [773, 233] on div "[DATE] [DATE]" at bounding box center [521, 230] width 667 height 24
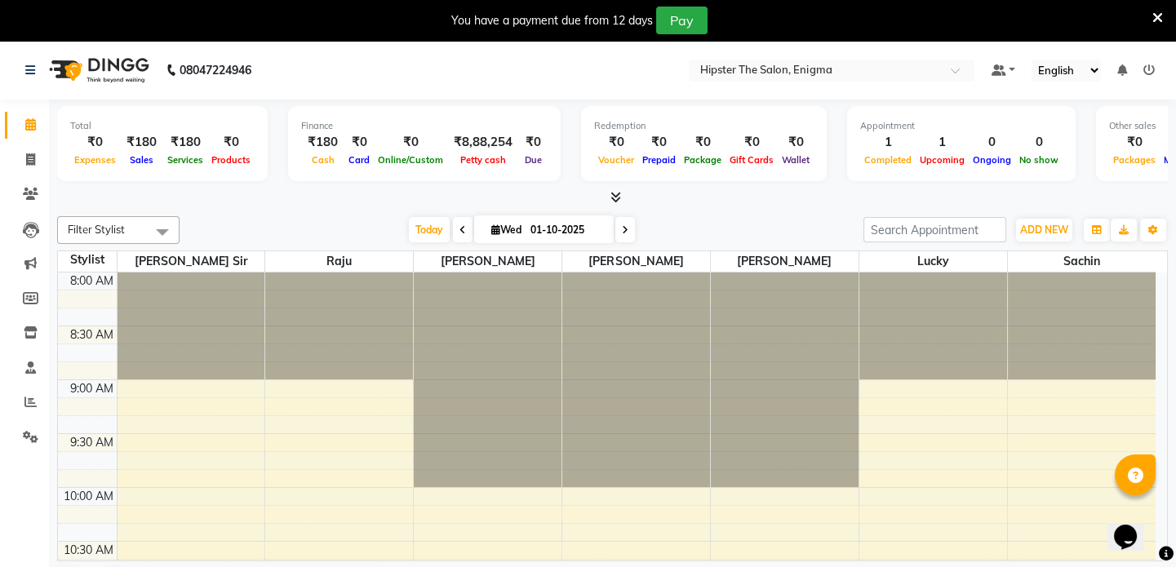
click at [542, 221] on input "01-10-2025" at bounding box center [566, 230] width 82 height 24
select select "10"
select select "2025"
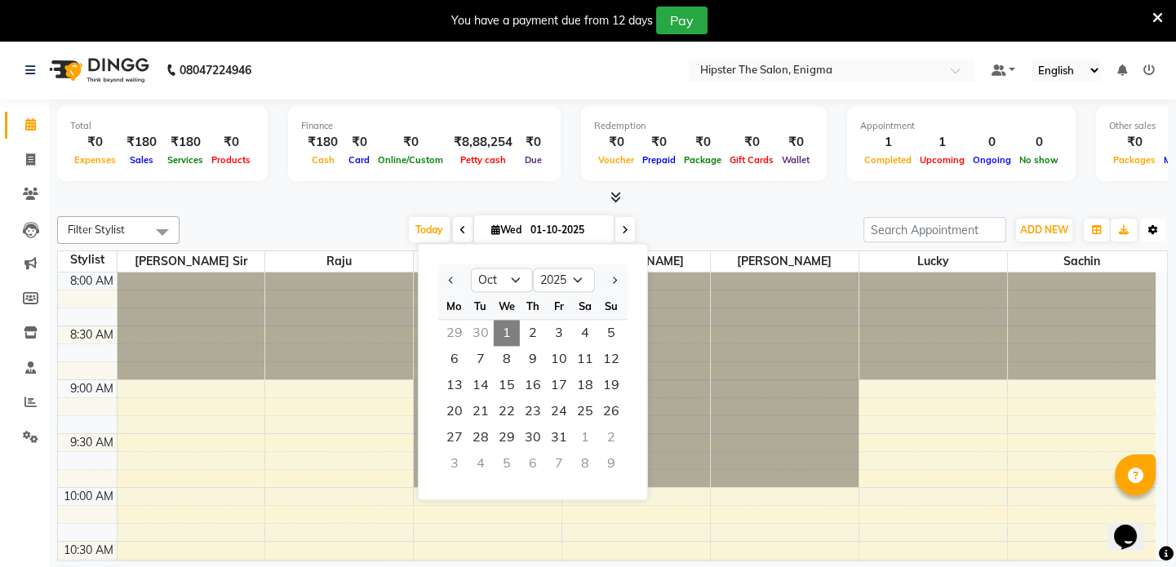
click at [1145, 225] on button "Toggle Dropdown" at bounding box center [1153, 230] width 26 height 23
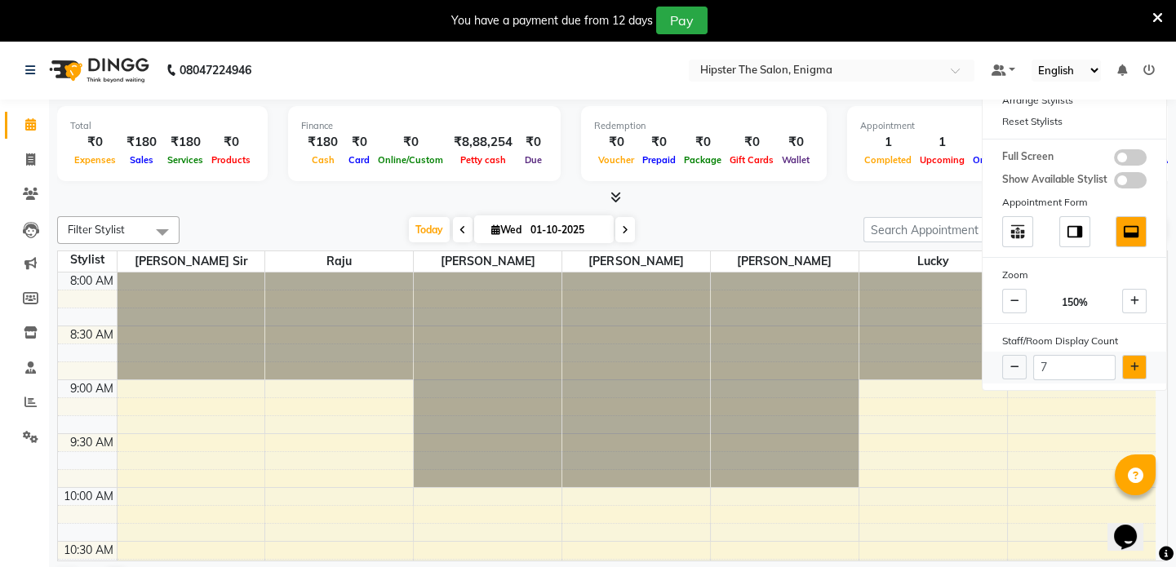
click at [1122, 366] on button at bounding box center [1134, 367] width 24 height 24
type input "8"
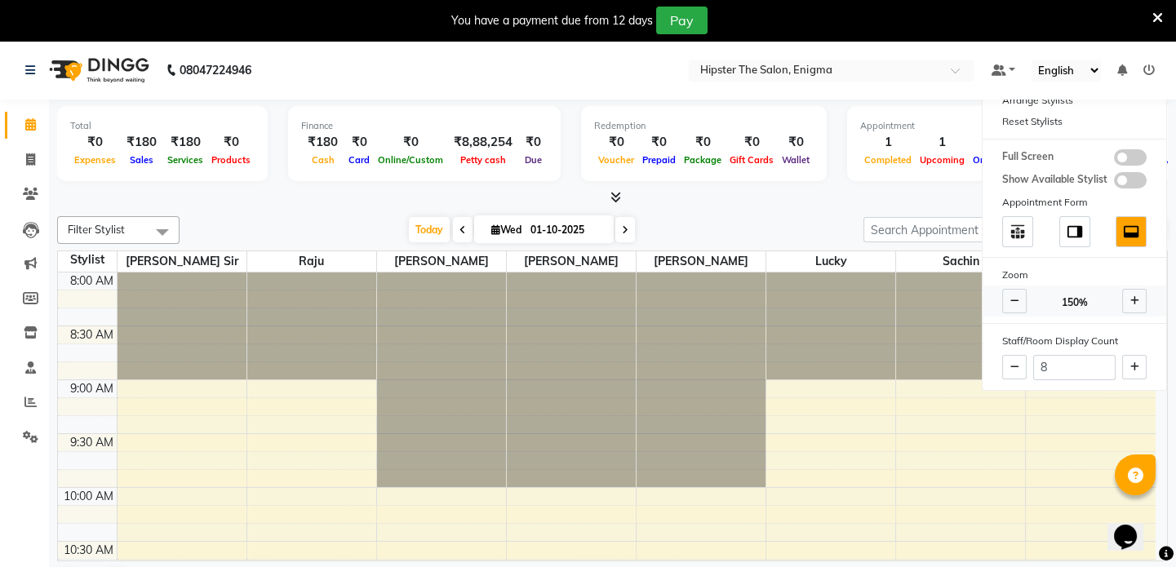
click at [1137, 291] on span at bounding box center [1134, 301] width 24 height 24
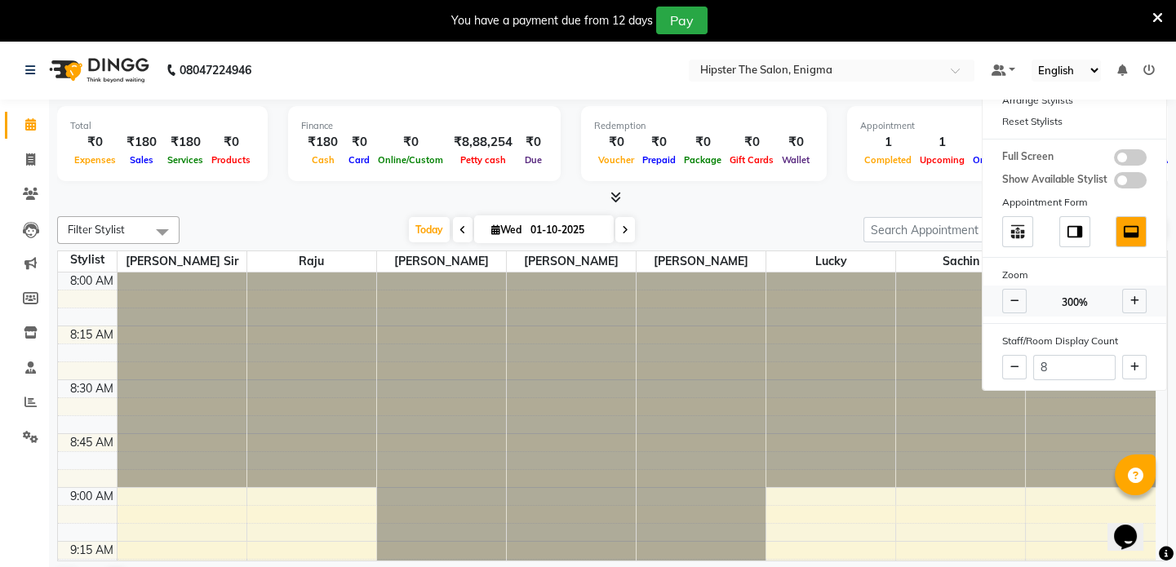
click at [1011, 306] on span at bounding box center [1014, 301] width 24 height 24
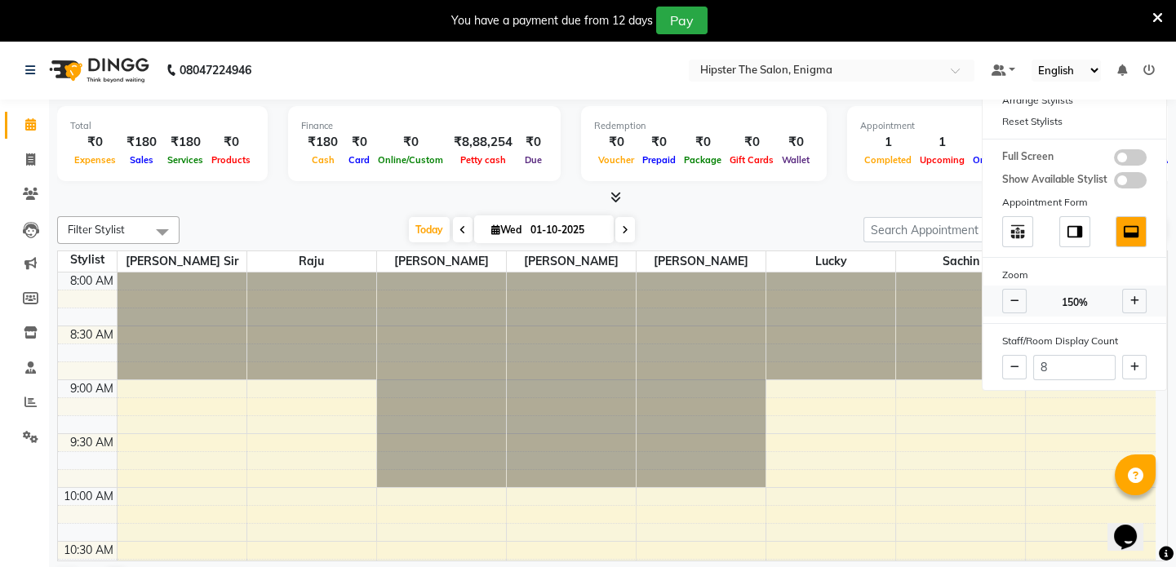
click at [1011, 306] on span at bounding box center [1014, 301] width 24 height 24
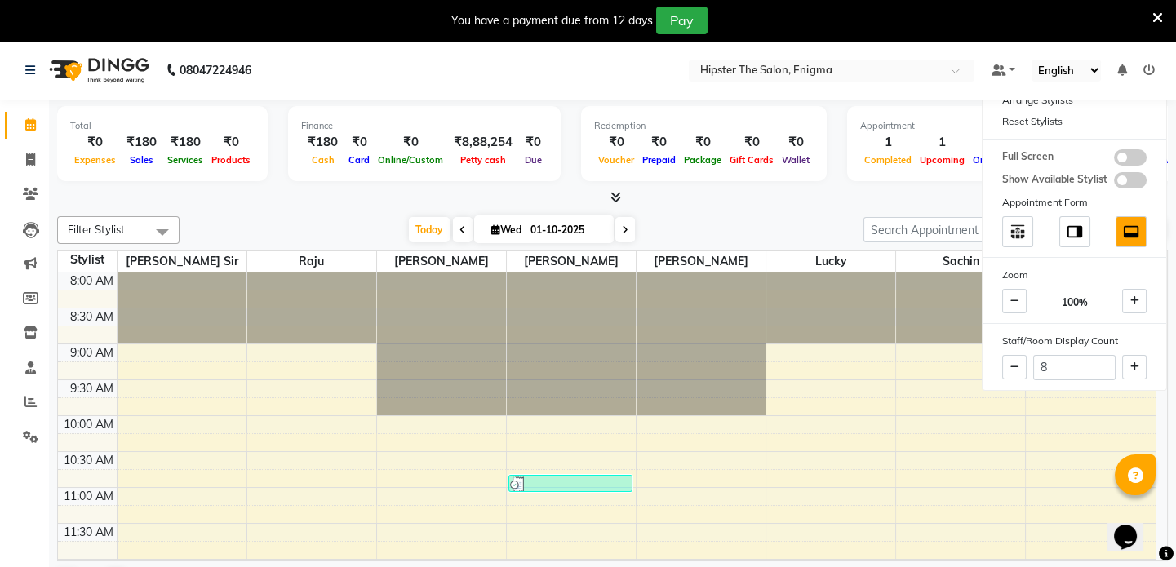
click at [772, 171] on div "Redemption ₹0 Voucher ₹0 Prepaid ₹0 Package ₹0 Gift Cards ₹0 Wallet" at bounding box center [704, 143] width 246 height 75
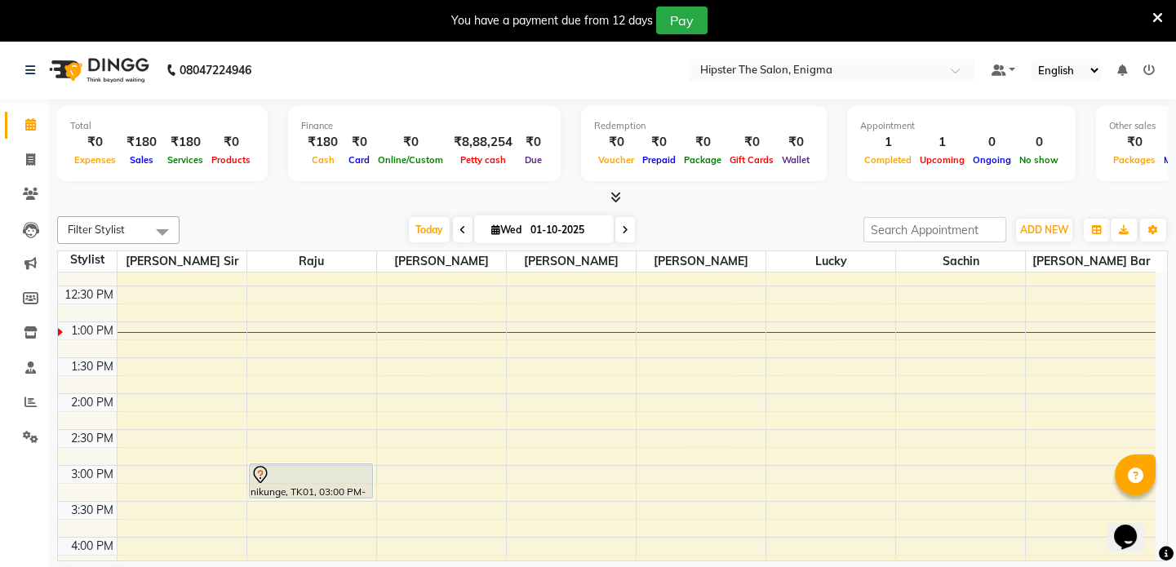
scroll to position [310, 0]
click at [1155, 225] on icon "button" at bounding box center [1153, 230] width 10 height 10
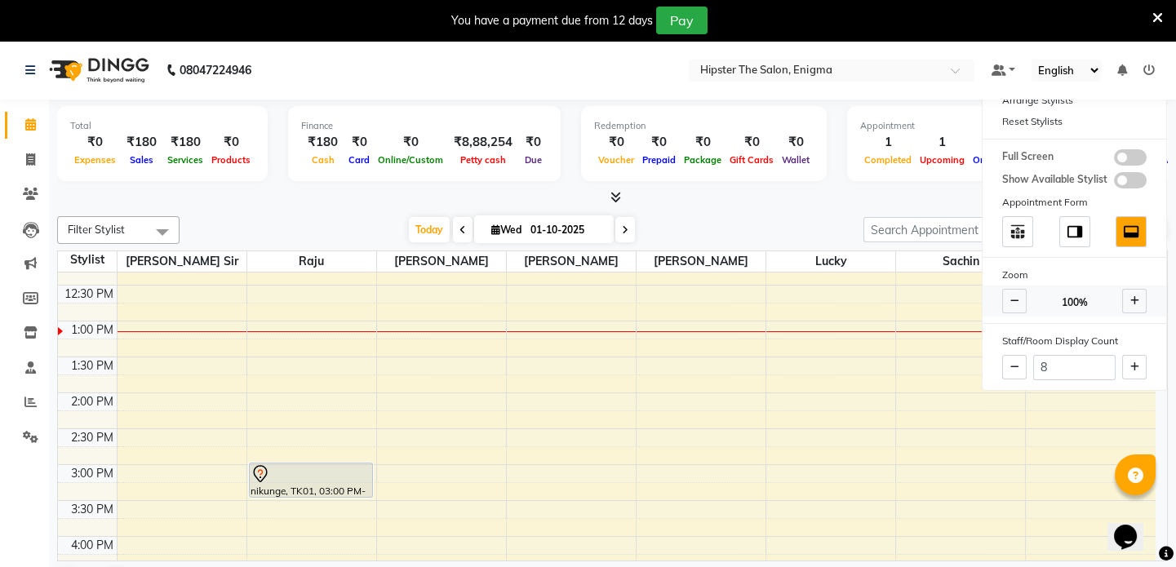
click at [1130, 297] on icon at bounding box center [1134, 301] width 9 height 10
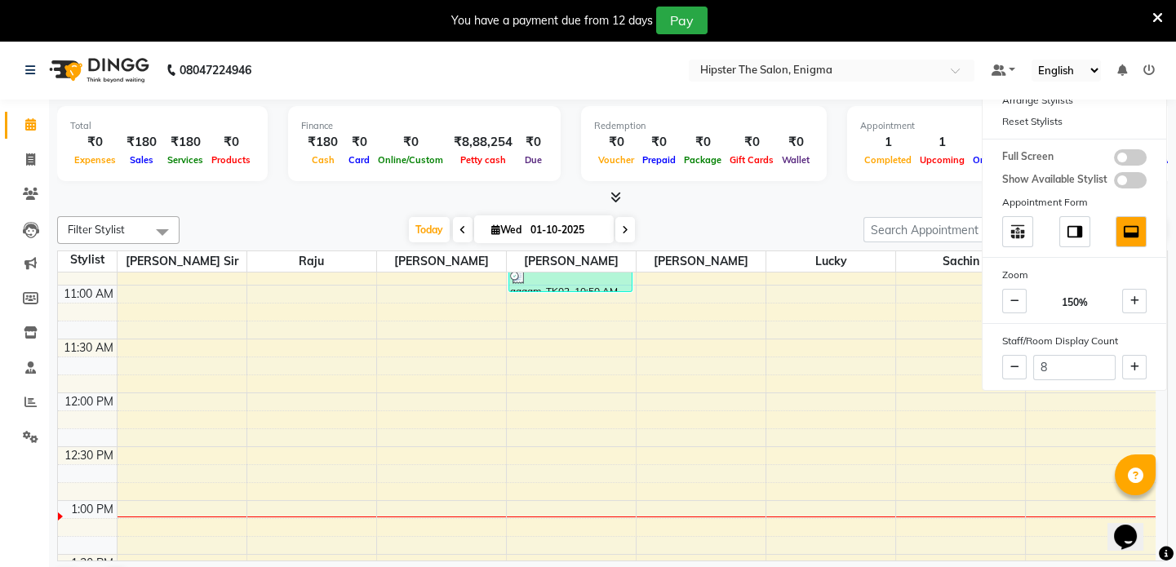
click at [758, 216] on div "Filter Stylist Select All [PERSON_NAME] [PERSON_NAME] [PERSON_NAME] Lucky sachi…" at bounding box center [612, 230] width 1110 height 28
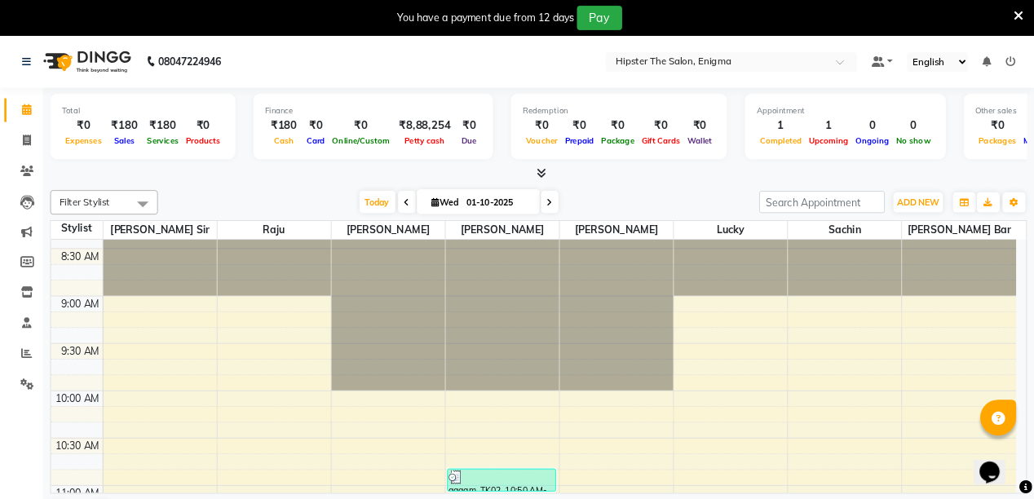
scroll to position [0, 0]
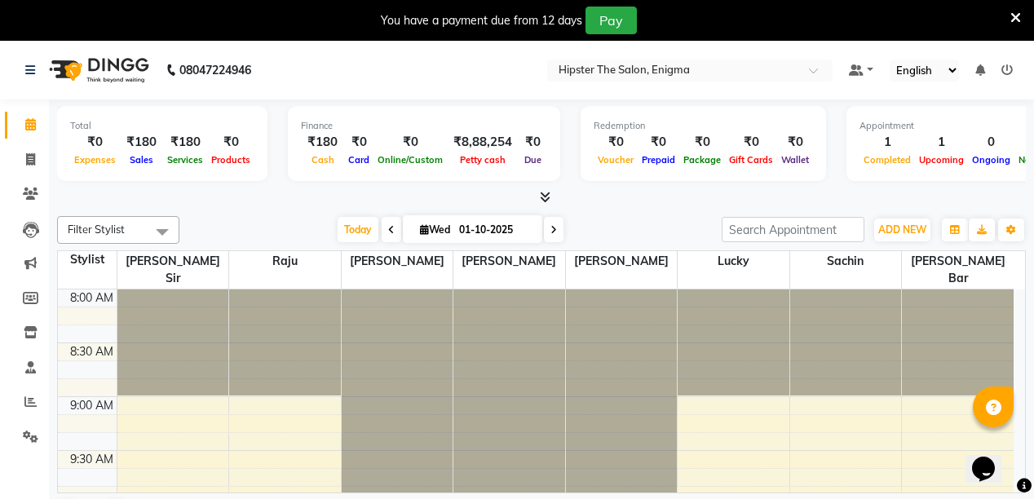
drag, startPoint x: 1178, startPoint y: 0, endPoint x: 632, endPoint y: 235, distance: 594.2
click at [632, 235] on div "[DATE] [DATE]" at bounding box center [451, 230] width 526 height 24
drag, startPoint x: 1009, startPoint y: 1, endPoint x: 666, endPoint y: 219, distance: 406.7
click at [666, 219] on div "[DATE] [DATE]" at bounding box center [451, 230] width 526 height 24
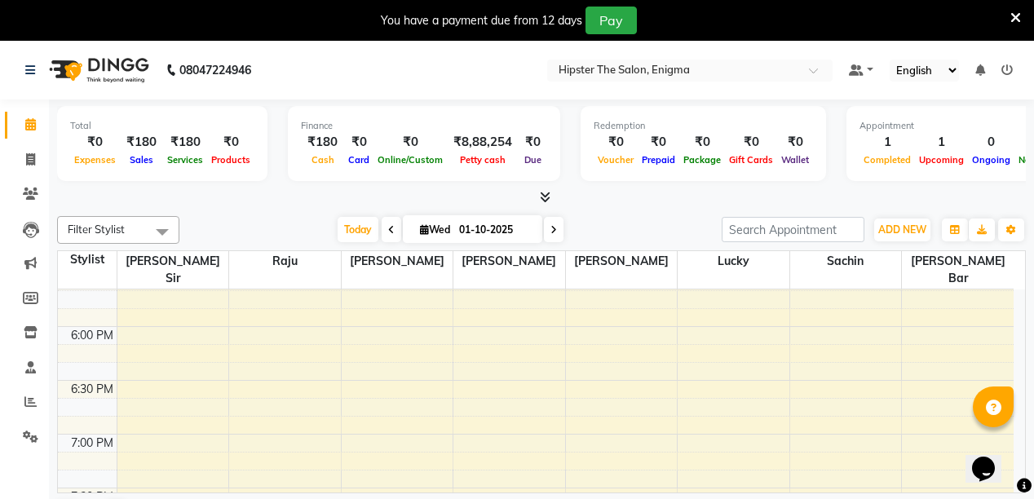
scroll to position [1038, 0]
click at [254, 303] on div "8:00 AM 8:30 AM 9:00 AM 9:30 AM 10:00 AM 10:30 AM 11:00 AM 11:30 AM 12:00 PM 12…" at bounding box center [536, 5] width 956 height 1507
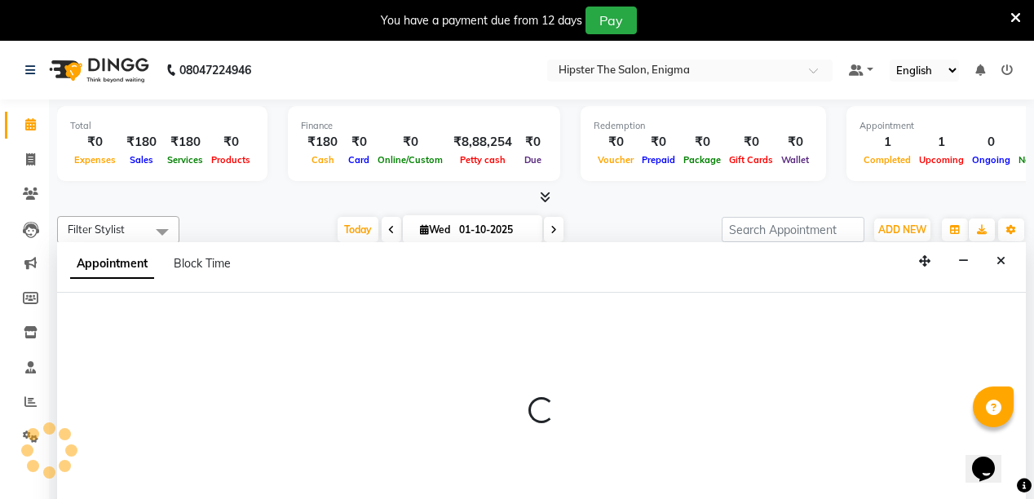
scroll to position [42, 0]
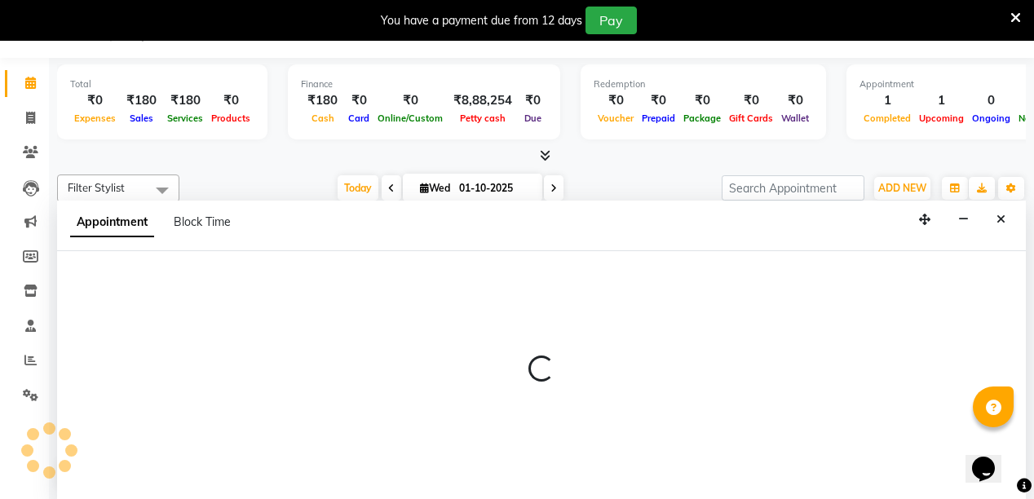
select select "27612"
select select "1080"
select select "tentative"
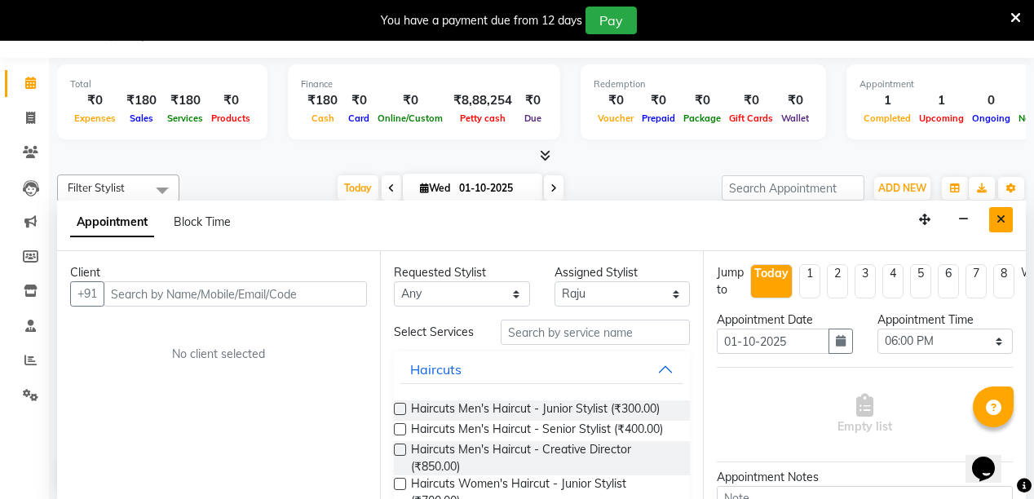
click at [1008, 217] on button "Close" at bounding box center [1002, 219] width 24 height 25
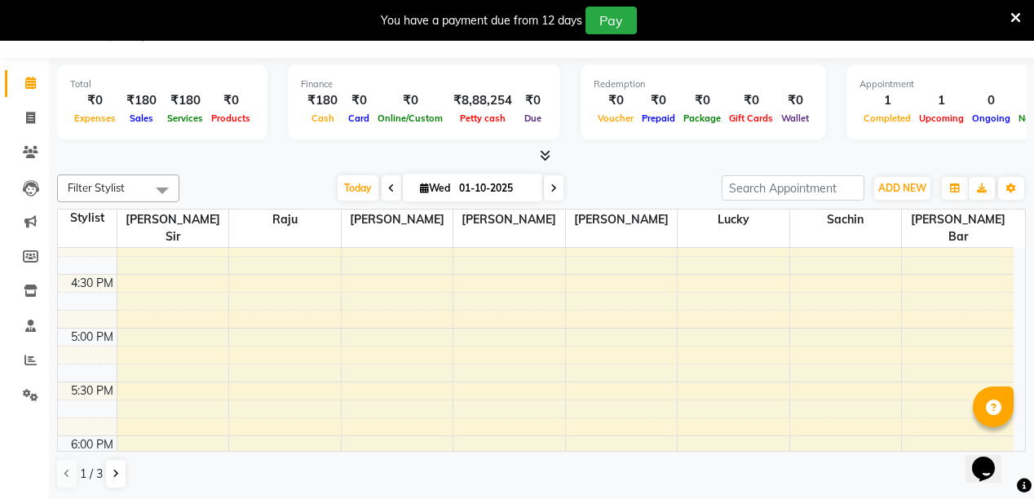
scroll to position [889, 0]
click at [268, 412] on div "8:00 AM 8:30 AM 9:00 AM 9:30 AM 10:00 AM 10:30 AM 11:00 AM 11:30 AM 12:00 PM 12…" at bounding box center [536, 112] width 956 height 1507
select select "27612"
select select "1080"
select select "tentative"
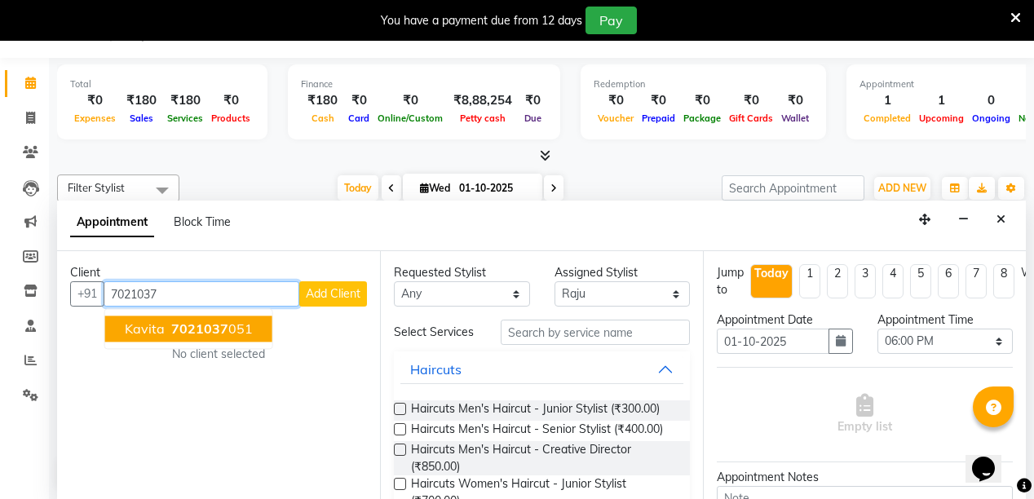
click at [215, 334] on span "7021037" at bounding box center [199, 329] width 57 height 16
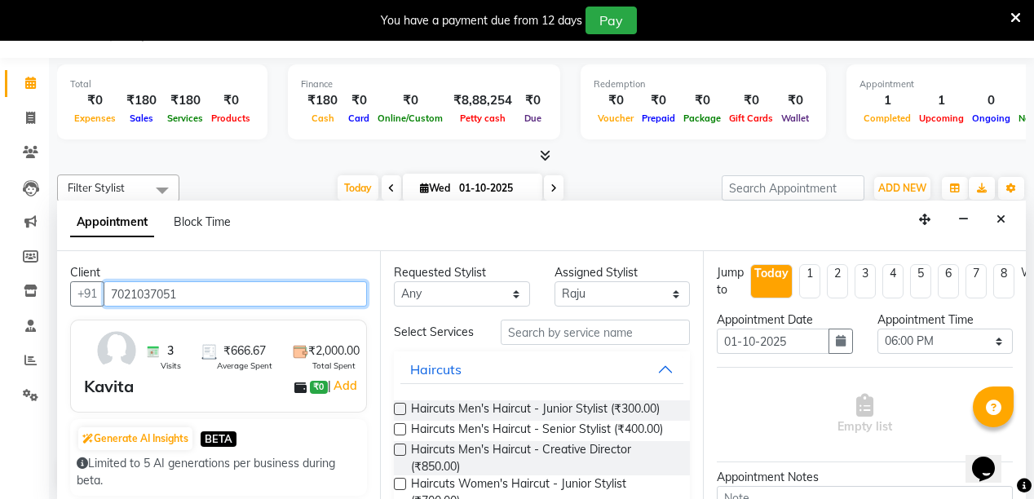
type input "7021037051"
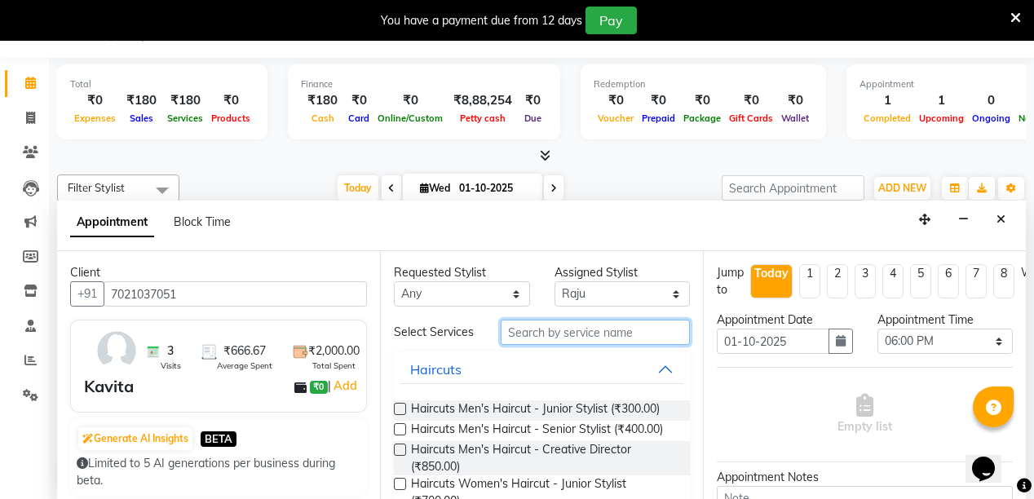
click at [553, 330] on input "text" at bounding box center [595, 332] width 189 height 25
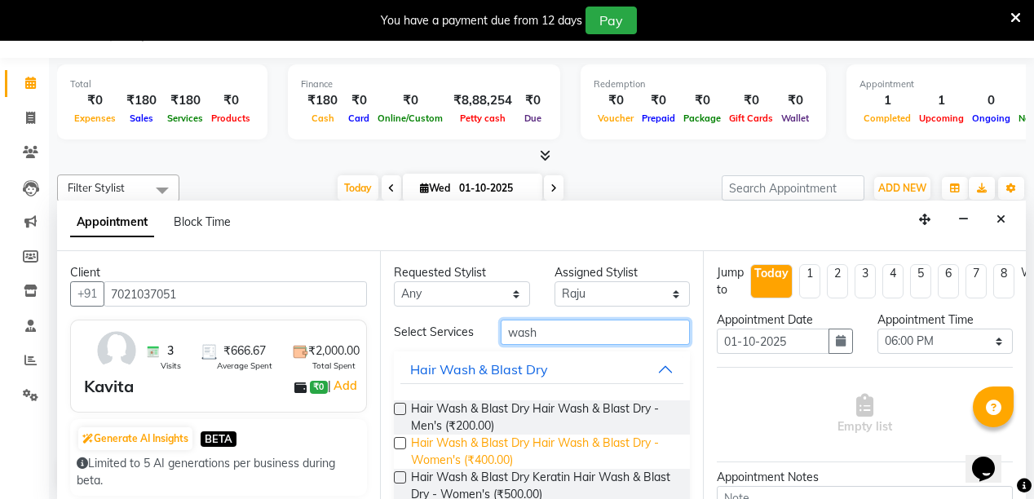
type input "wash"
click at [546, 441] on span "Hair Wash & Blast Dry Hair Wash & Blast Dry - Women's (₹400.00)" at bounding box center [544, 452] width 266 height 34
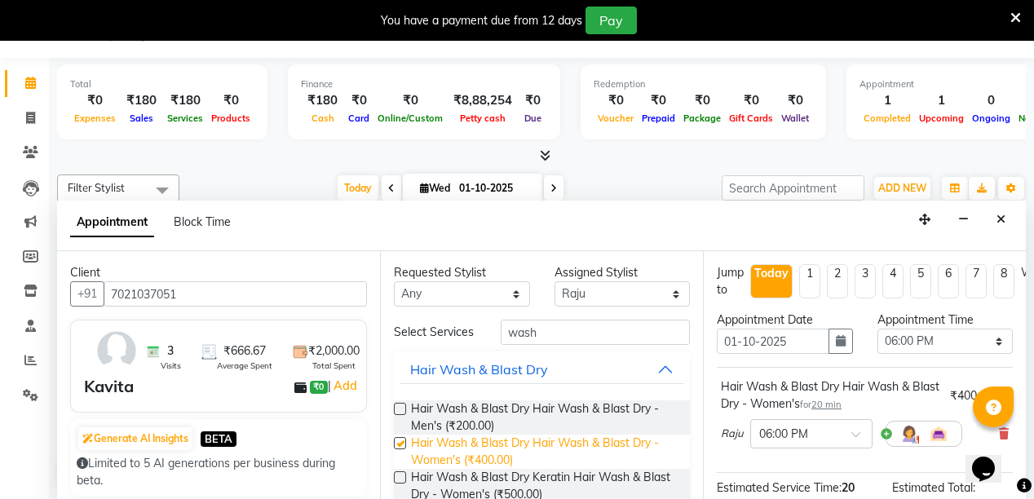
checkbox input "false"
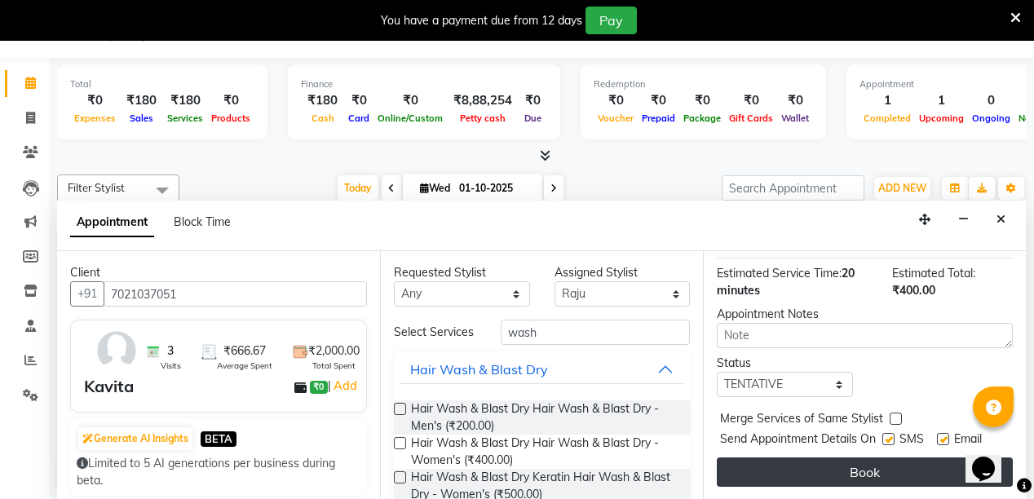
click at [874, 459] on button "Book" at bounding box center [865, 472] width 296 height 29
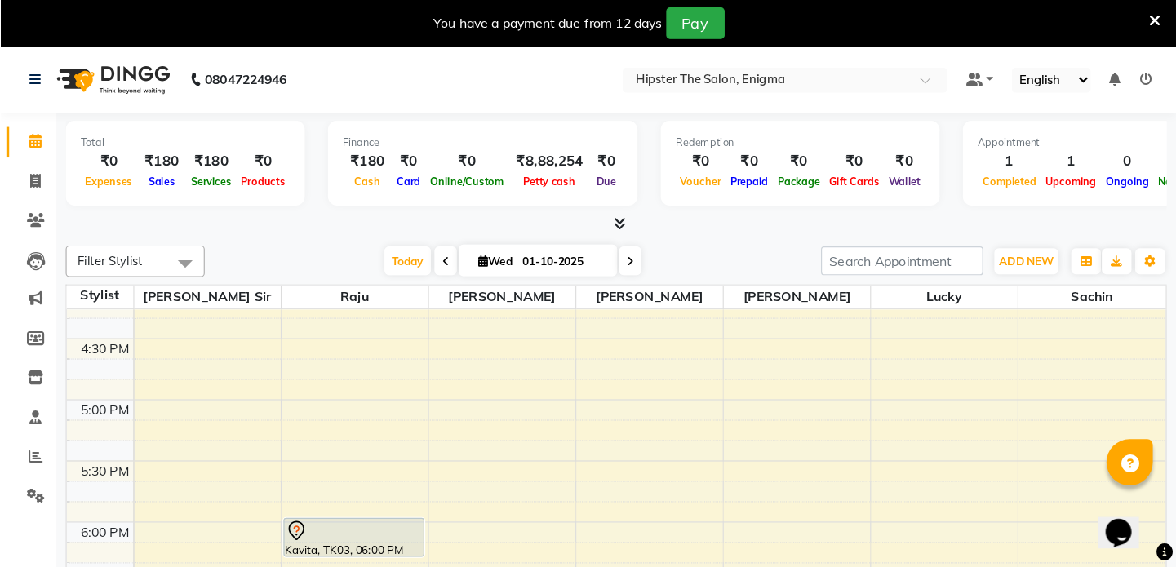
scroll to position [889, 0]
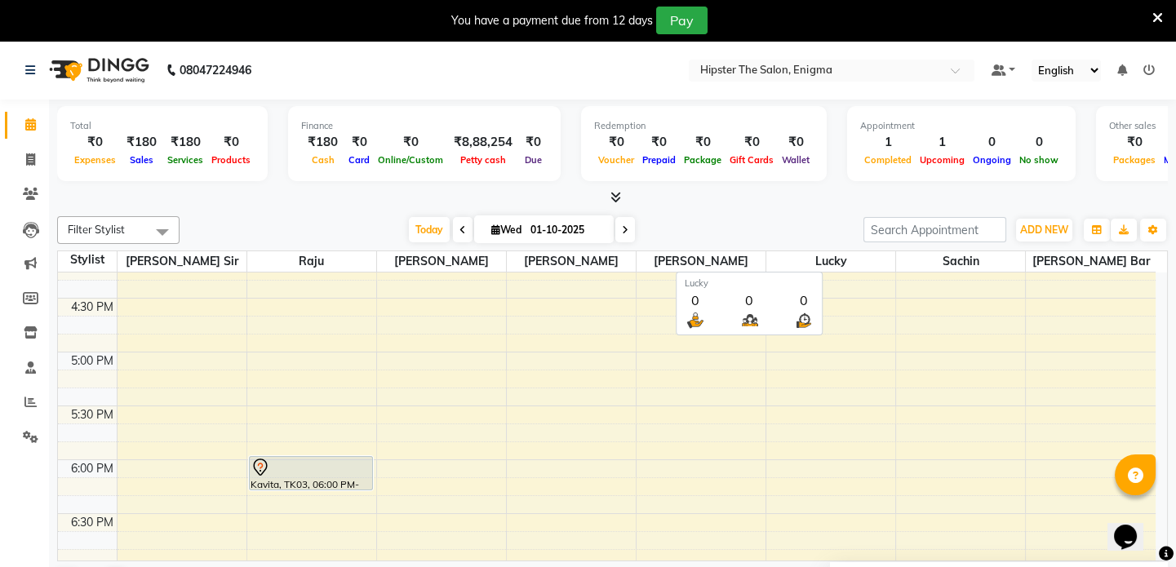
drag, startPoint x: 1043, startPoint y: 1, endPoint x: 790, endPoint y: 253, distance: 357.7
click at [790, 253] on span "Lucky" at bounding box center [830, 261] width 129 height 20
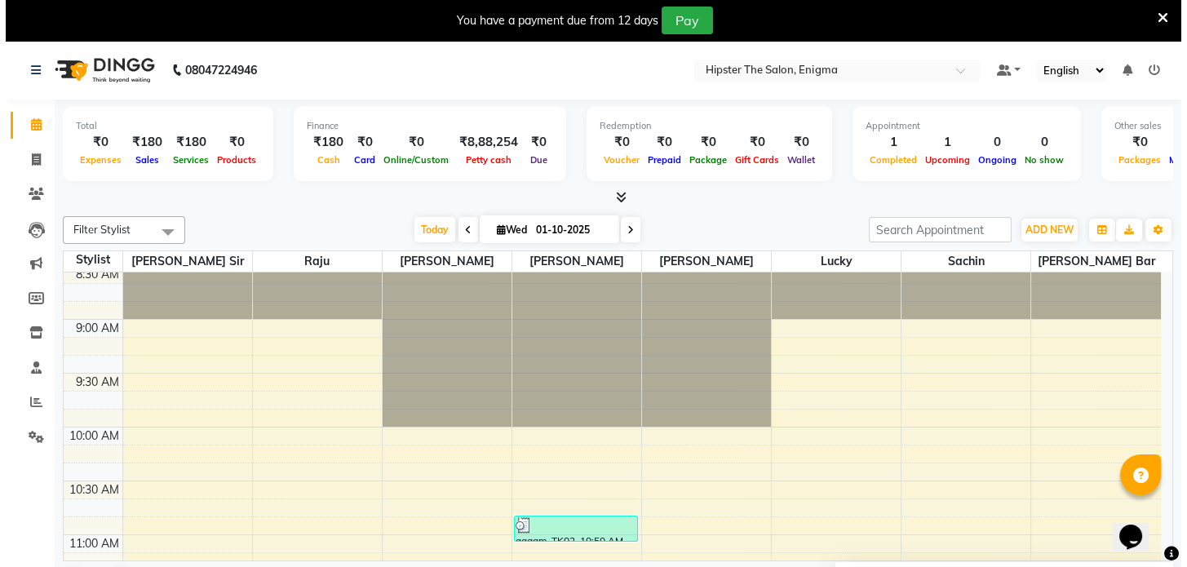
scroll to position [0, 0]
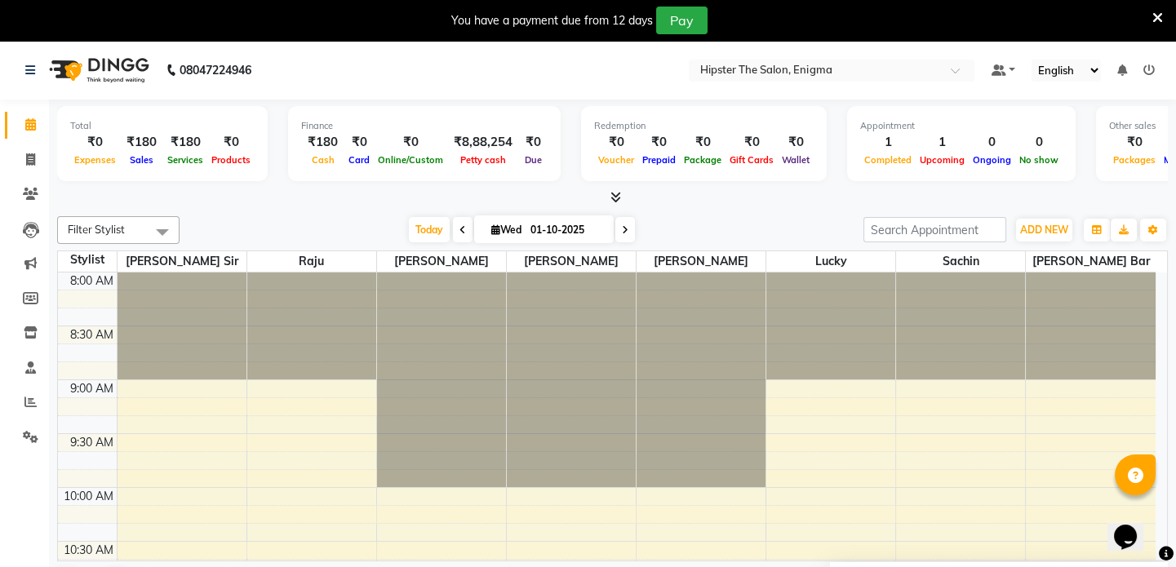
click at [1145, 65] on icon at bounding box center [1148, 69] width 11 height 11
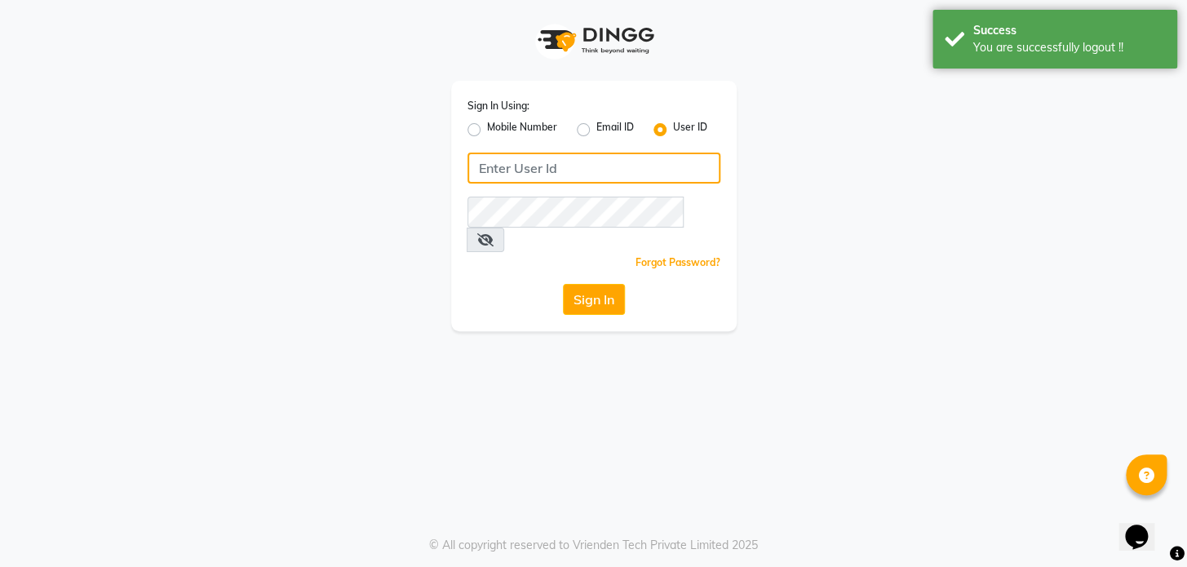
type input "9137134181"
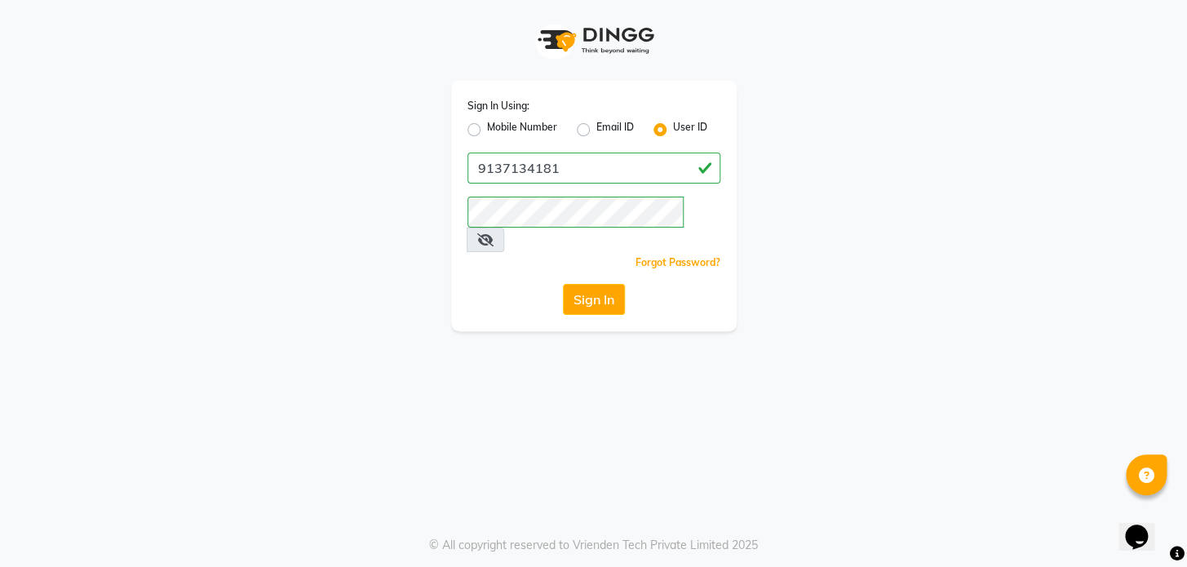
click at [487, 128] on label "Mobile Number" at bounding box center [522, 130] width 70 height 20
click at [487, 128] on input "Mobile Number" at bounding box center [492, 125] width 11 height 11
radio input "true"
radio input "false"
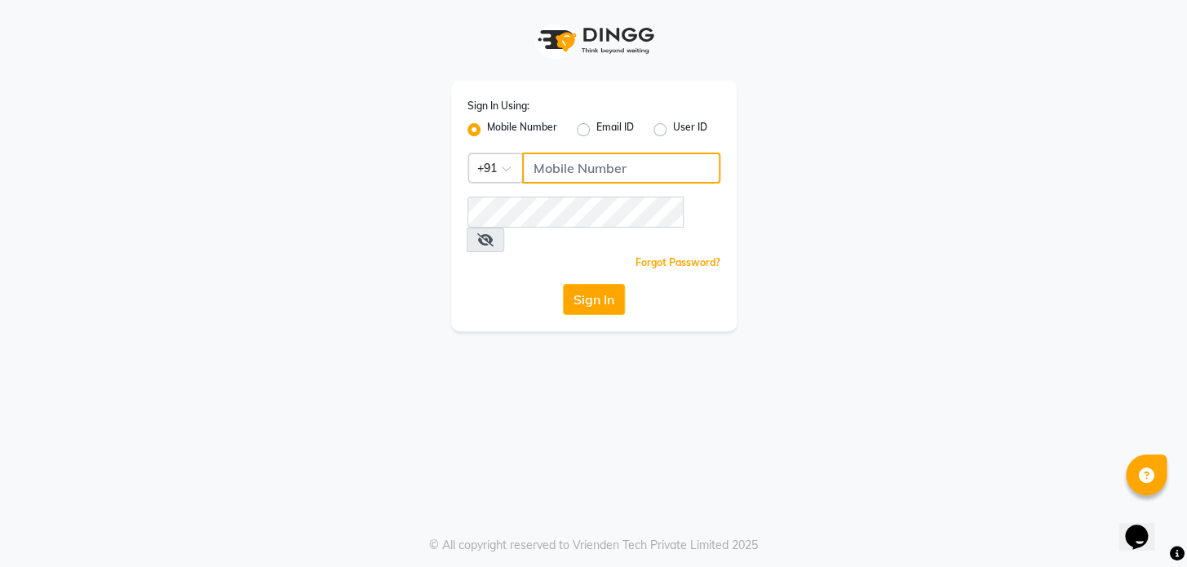
click at [538, 162] on input "Username" at bounding box center [621, 168] width 198 height 31
type input "9867141431"
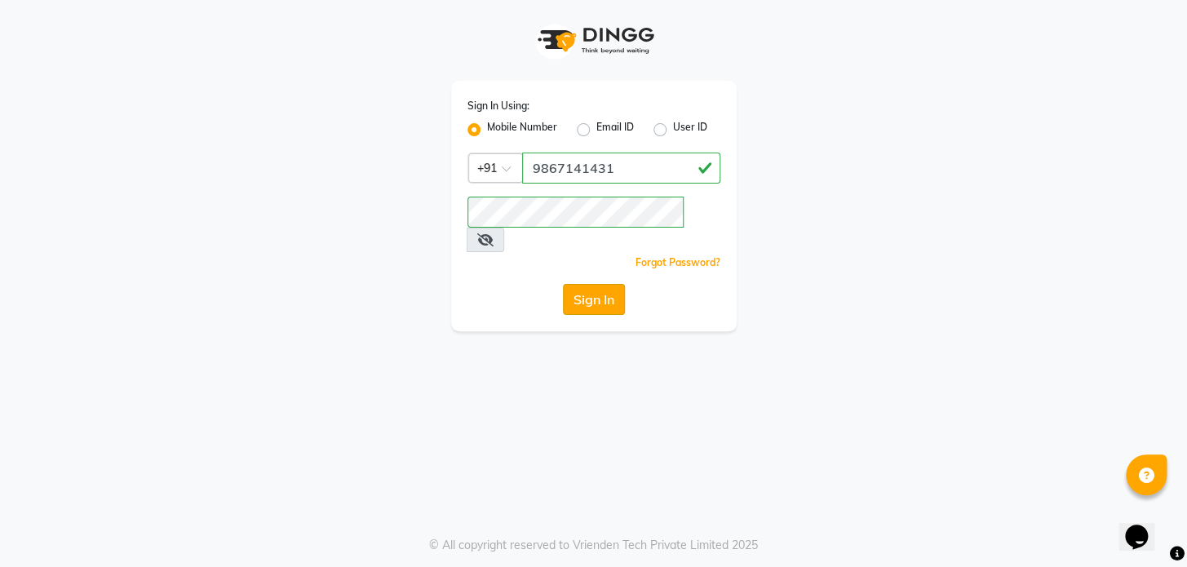
click at [594, 284] on button "Sign In" at bounding box center [594, 299] width 62 height 31
